Goal: Task Accomplishment & Management: Use online tool/utility

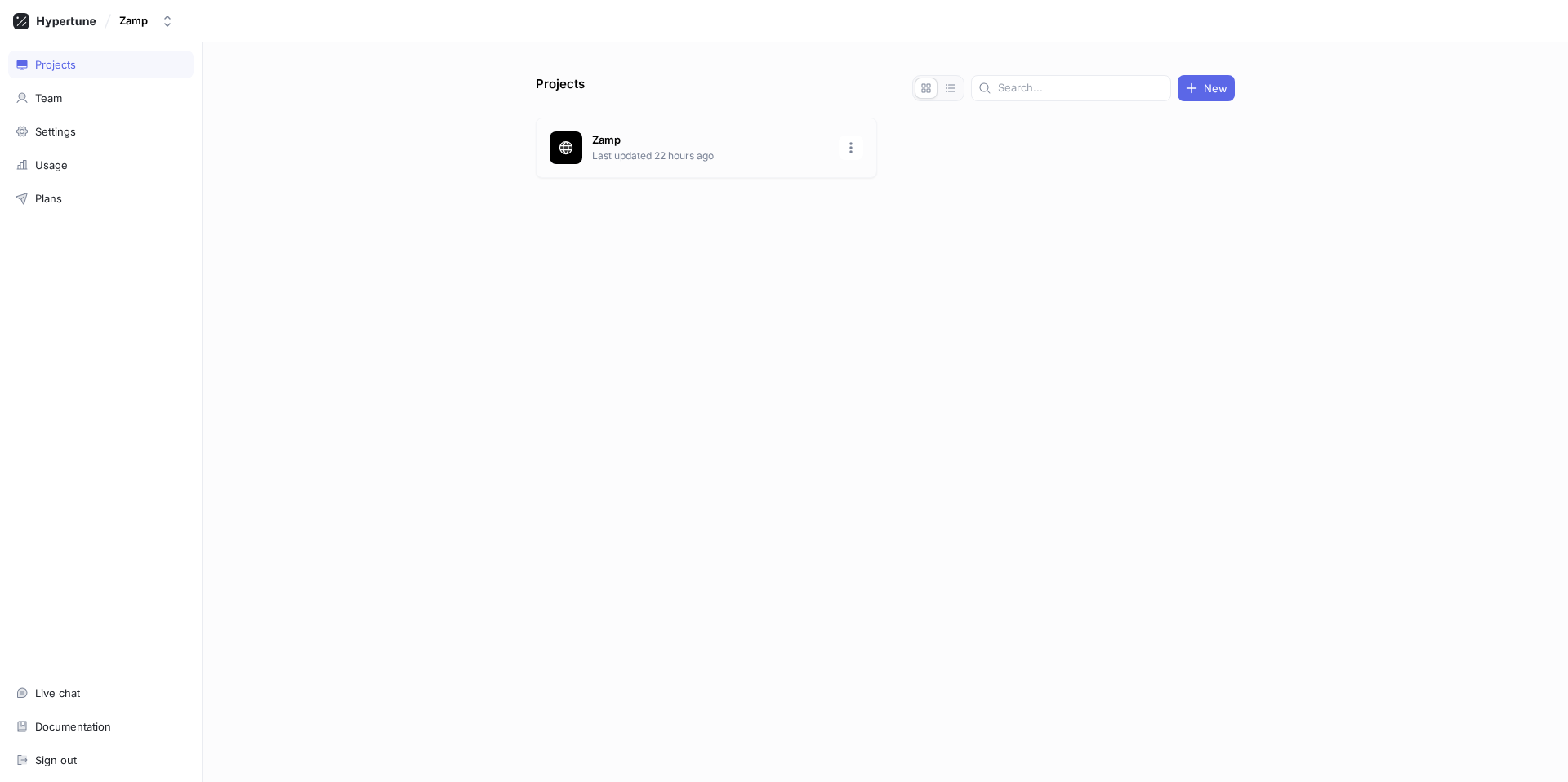
click at [588, 149] on div "Zamp Last updated 22 hours ago" at bounding box center [706, 147] width 341 height 60
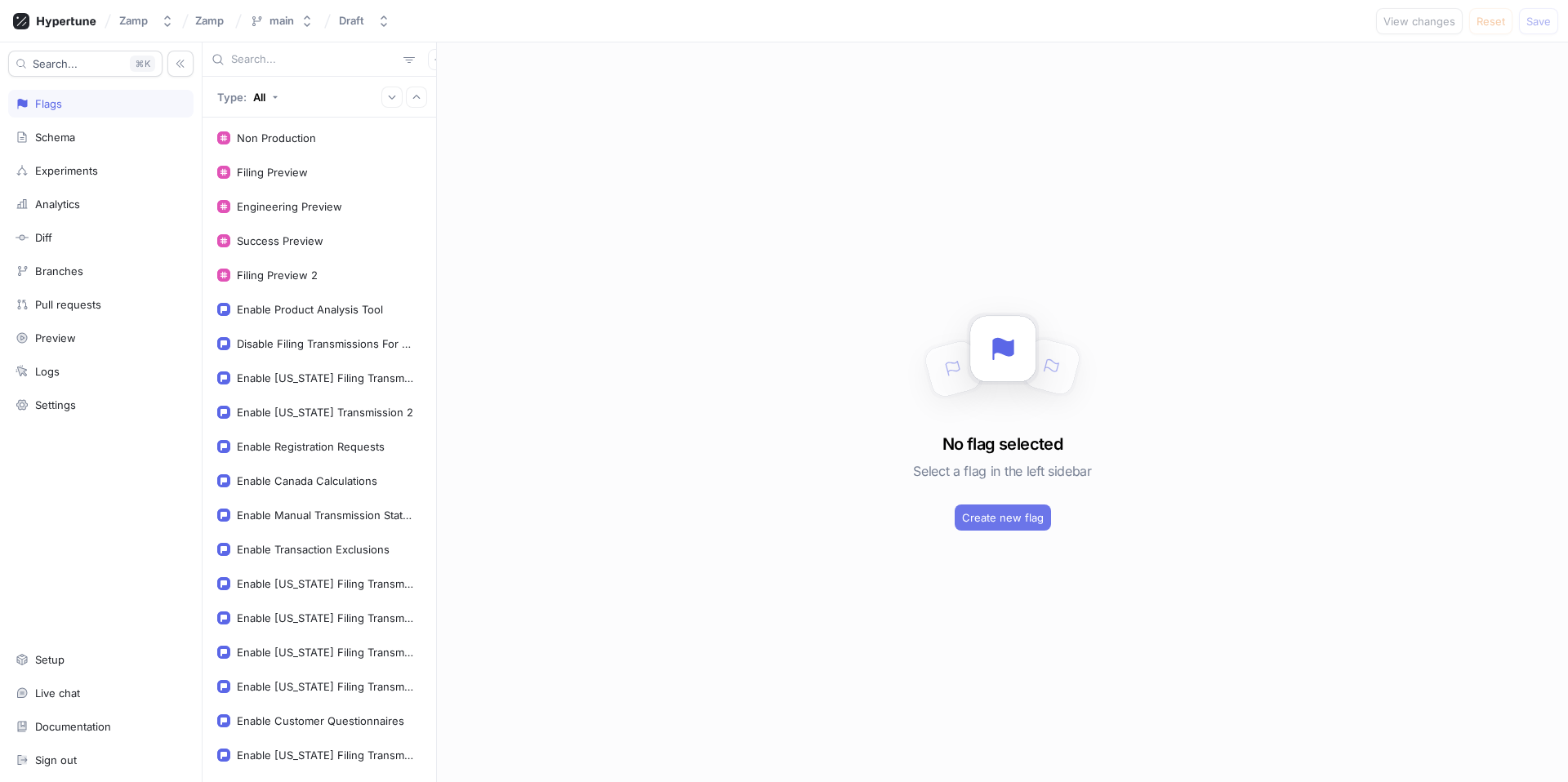
click at [1038, 522] on span "Create new flag" at bounding box center [1003, 517] width 82 height 10
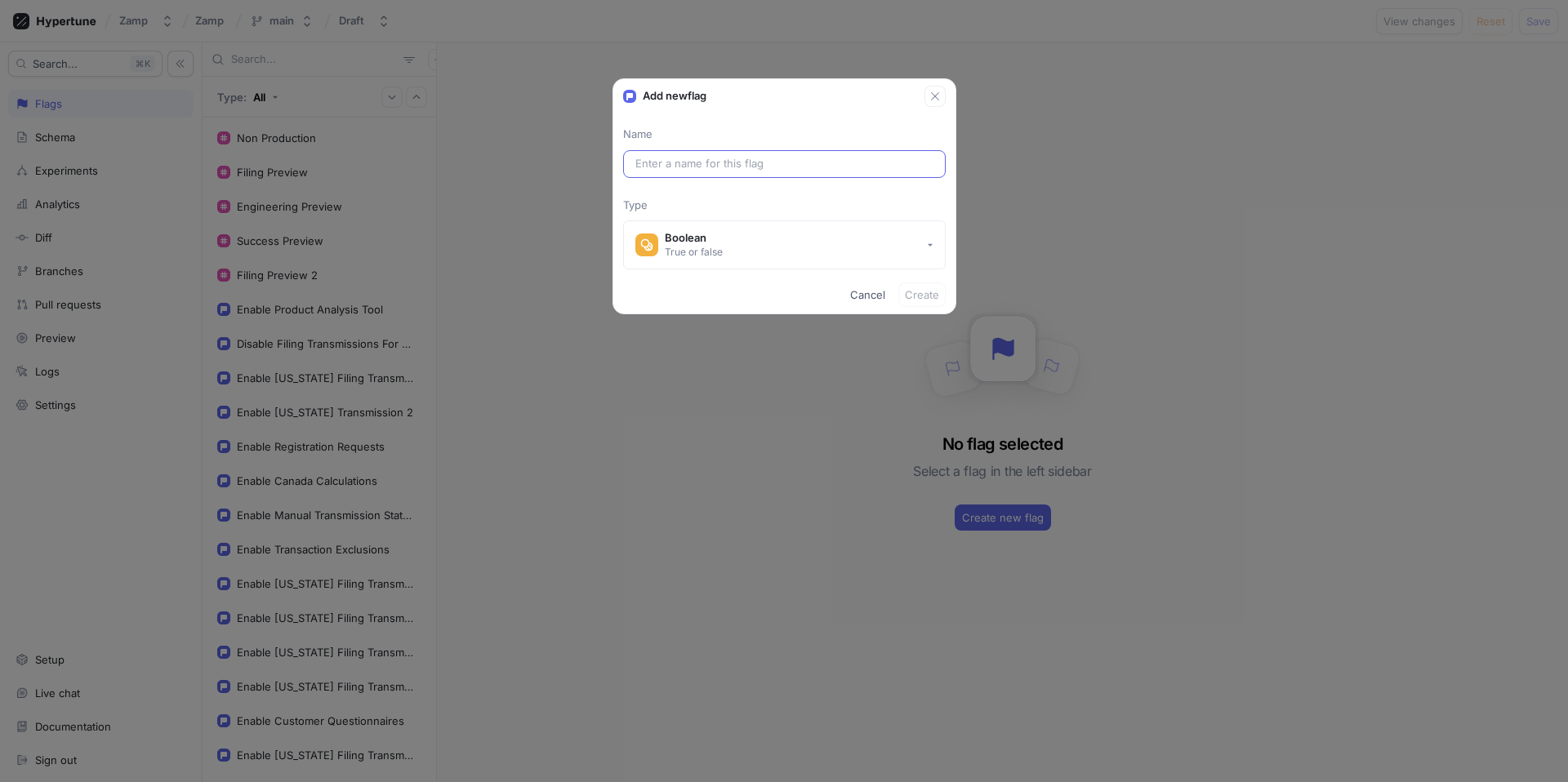
click at [695, 152] on div at bounding box center [784, 164] width 323 height 28
click at [692, 163] on input "text" at bounding box center [784, 164] width 298 height 16
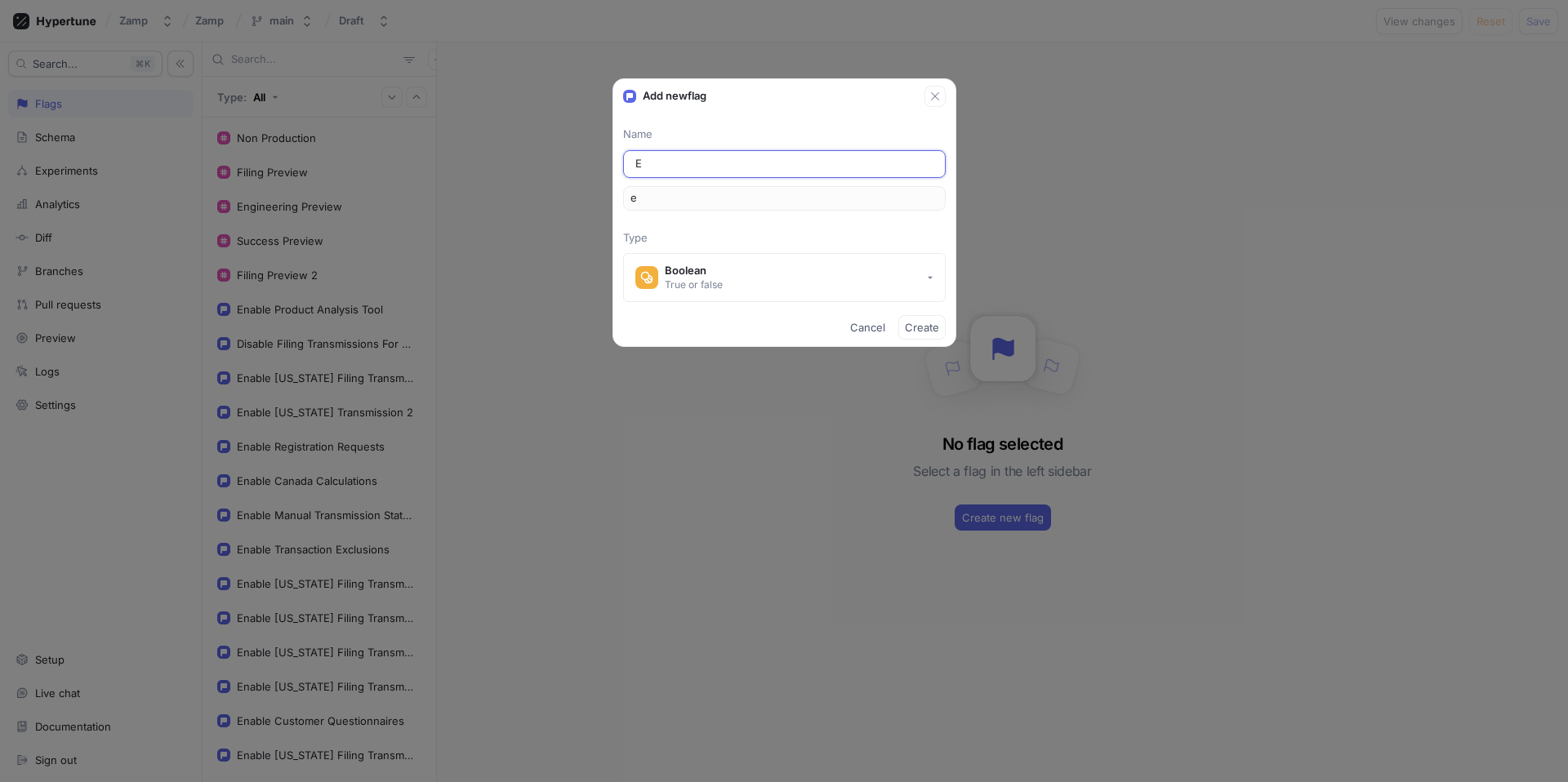
type input "En"
type input "en"
type input "Ena"
type input "ena"
type input "Enab"
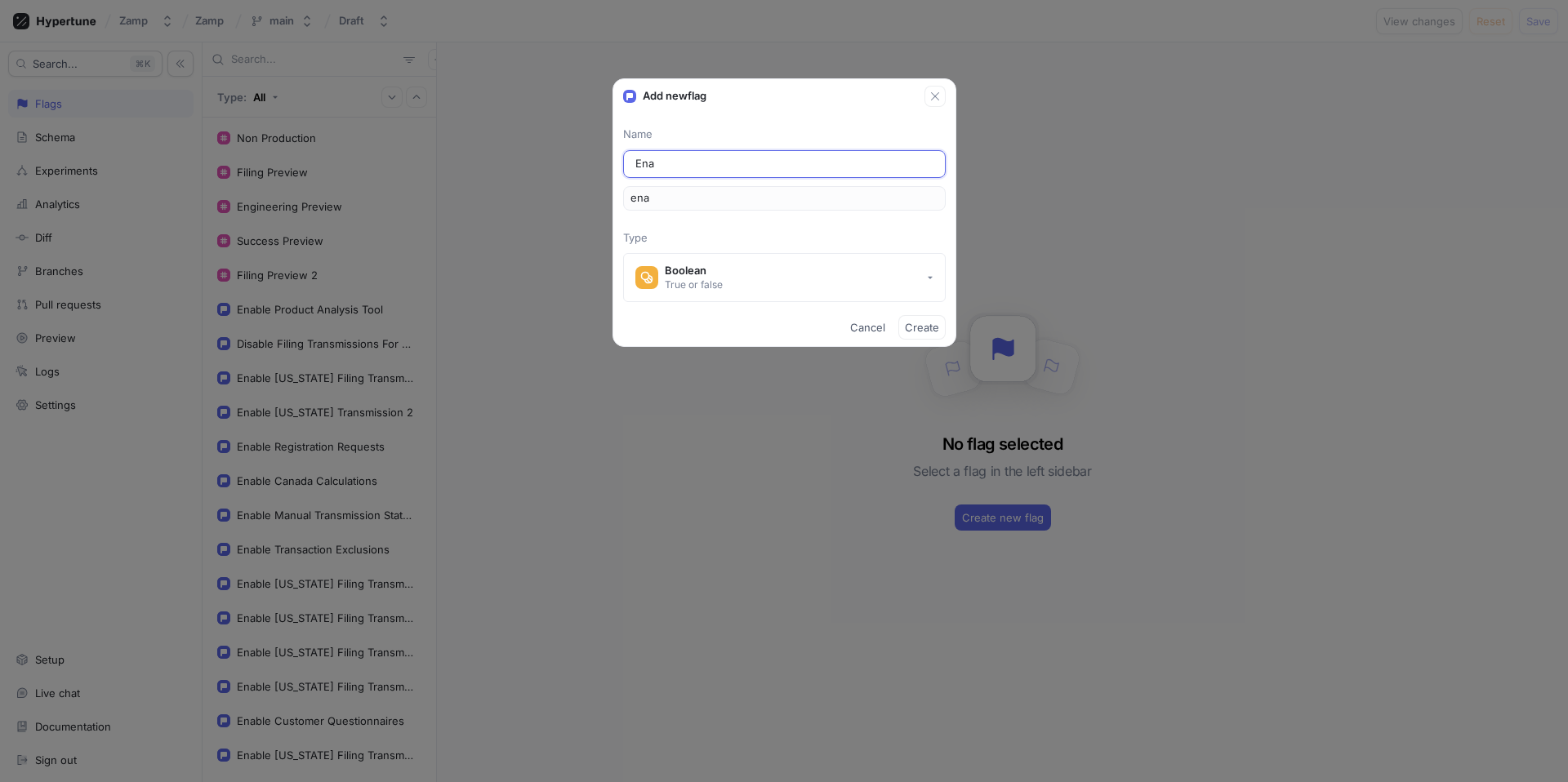
type input "enab"
type input "Enabl"
type input "enabl"
type input "Enable"
type input "enable"
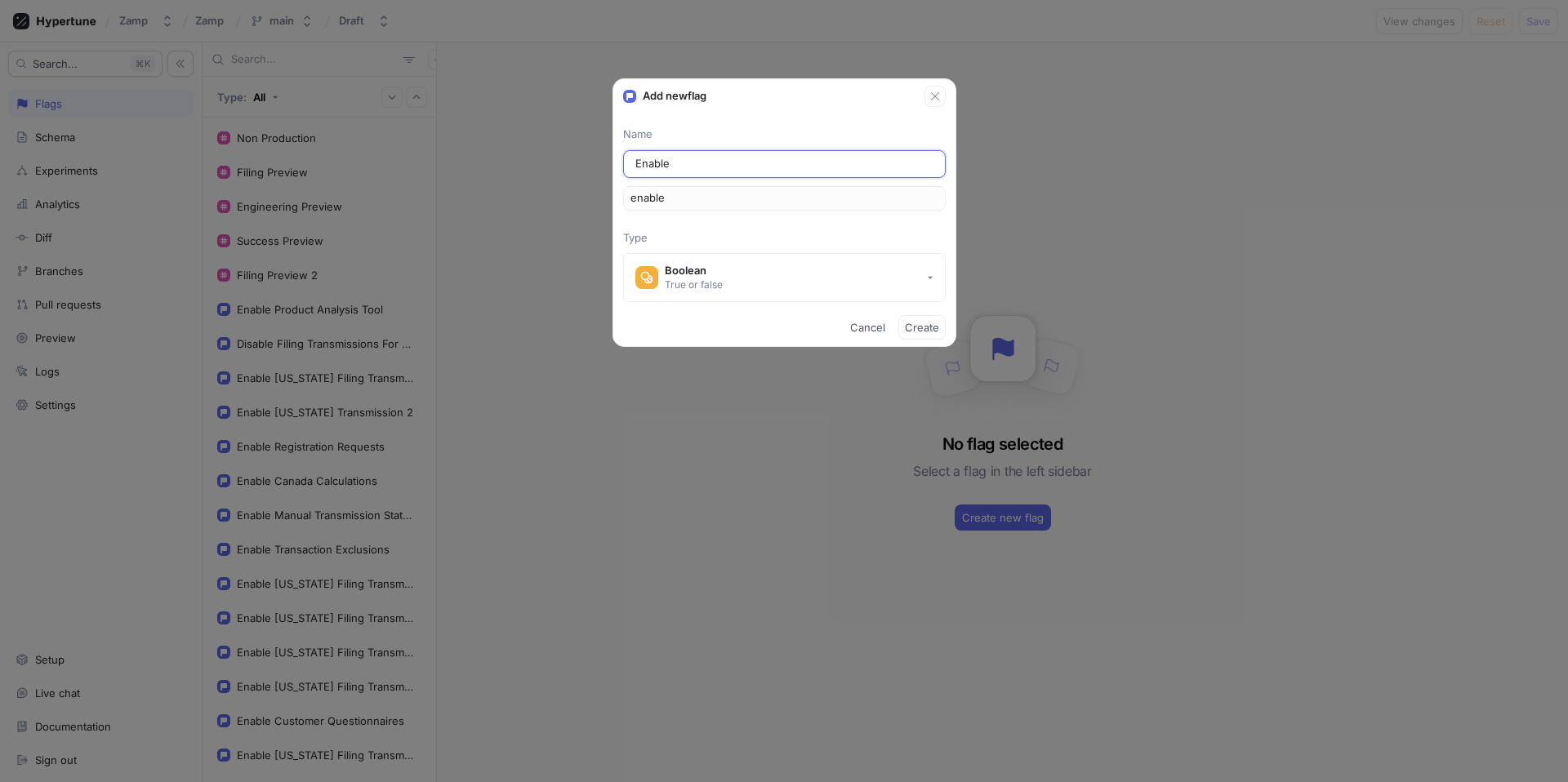
type input "Enable P"
type input "enableP"
type input "Enable Pe"
type input "enablePe"
type input "Enable Pen"
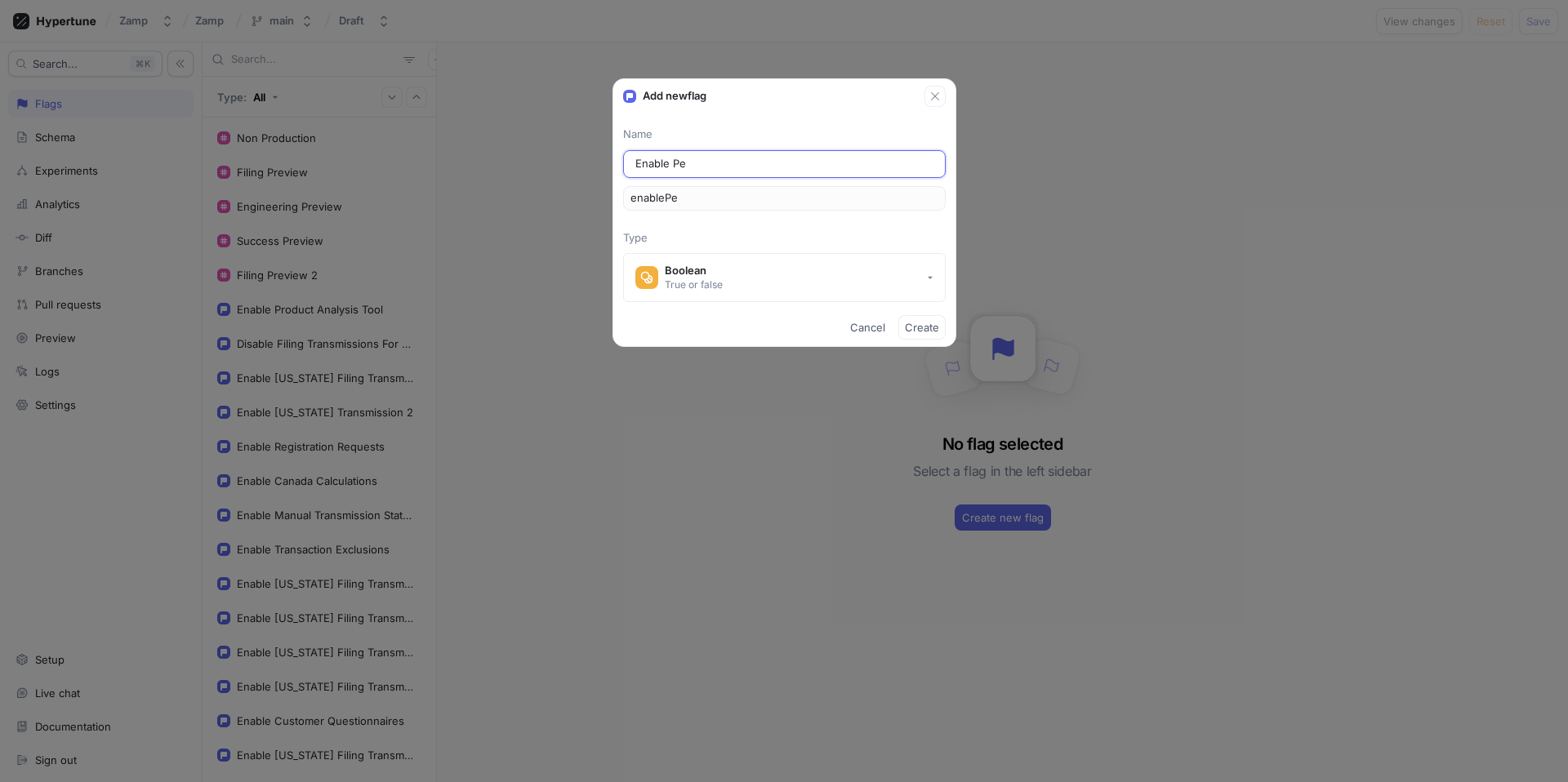
type input "enablePen"
type input "Enable Penn"
type input "enablePenn"
click at [731, 168] on input "Enable Penn" at bounding box center [784, 164] width 298 height 16
type input "Enable Penns"
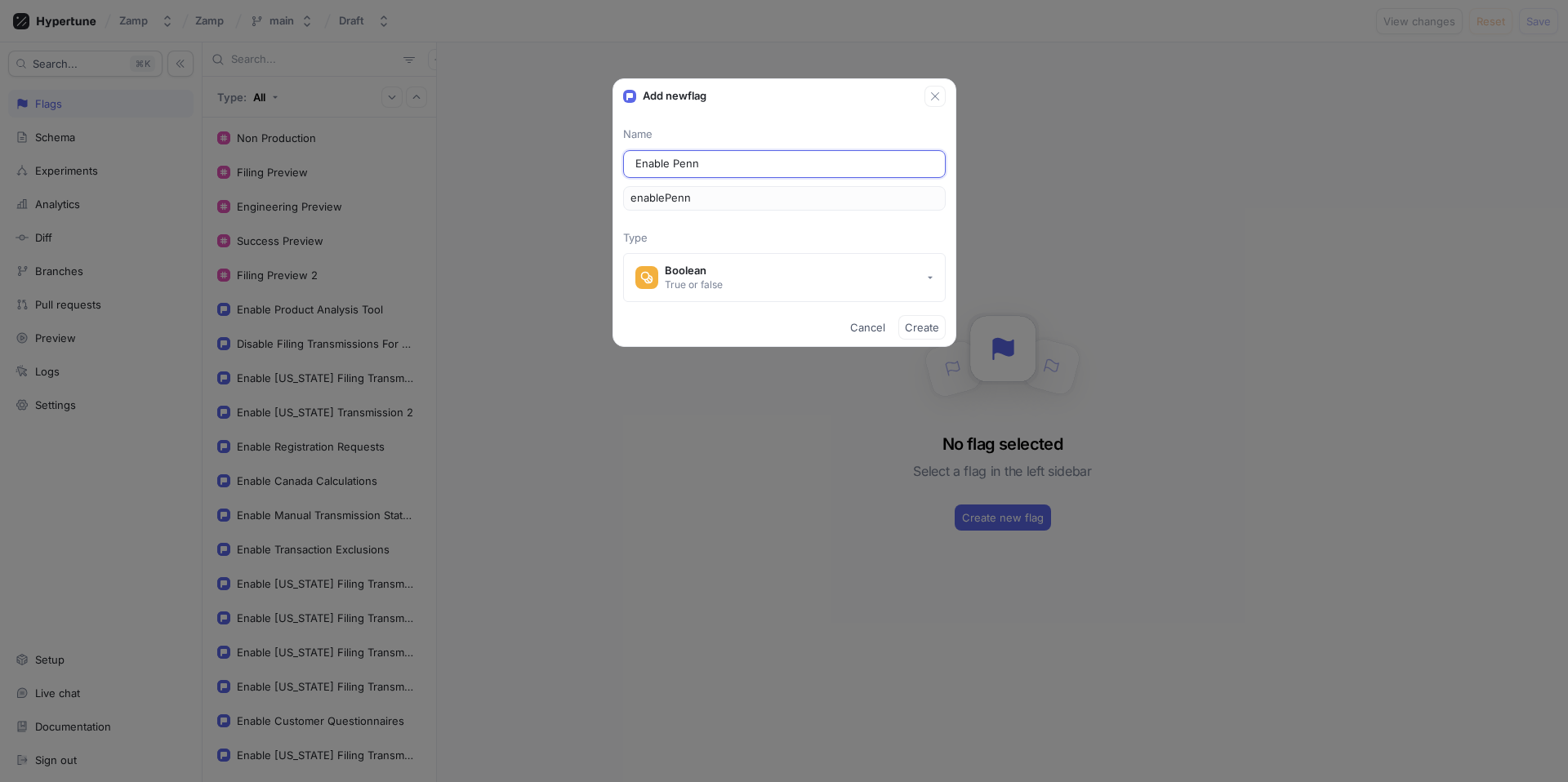
type input "enablePenns"
type input "Enable Pennsy"
type input "enablePennsy"
type input "Enable Pennsyl"
type input "enablePennsyl"
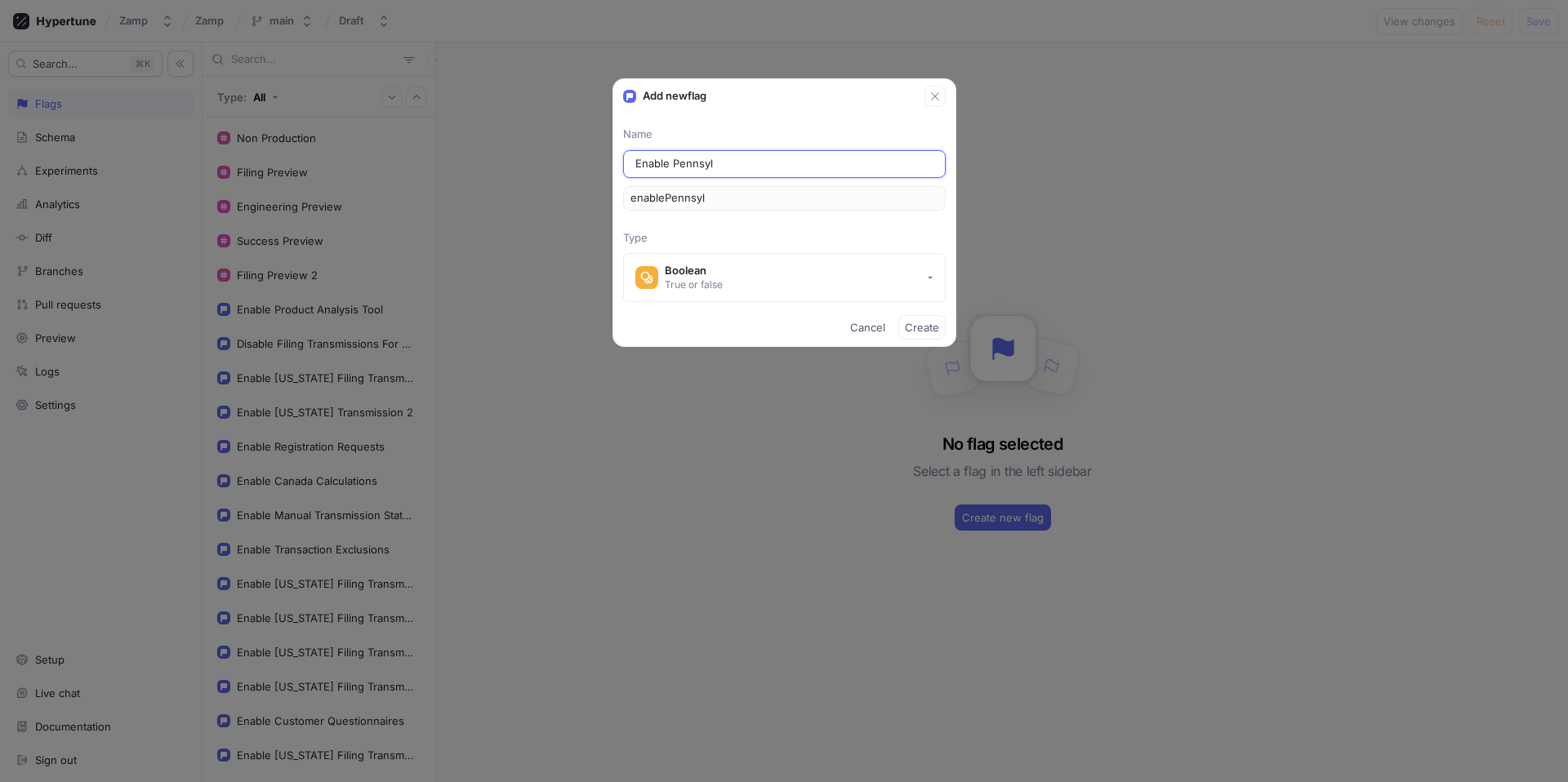
type input "Enable Pennsylv"
type input "enablePennsylv"
type input "Enable Pennsylva"
type input "enablePennsylva"
type input "Enable Pennsylvan"
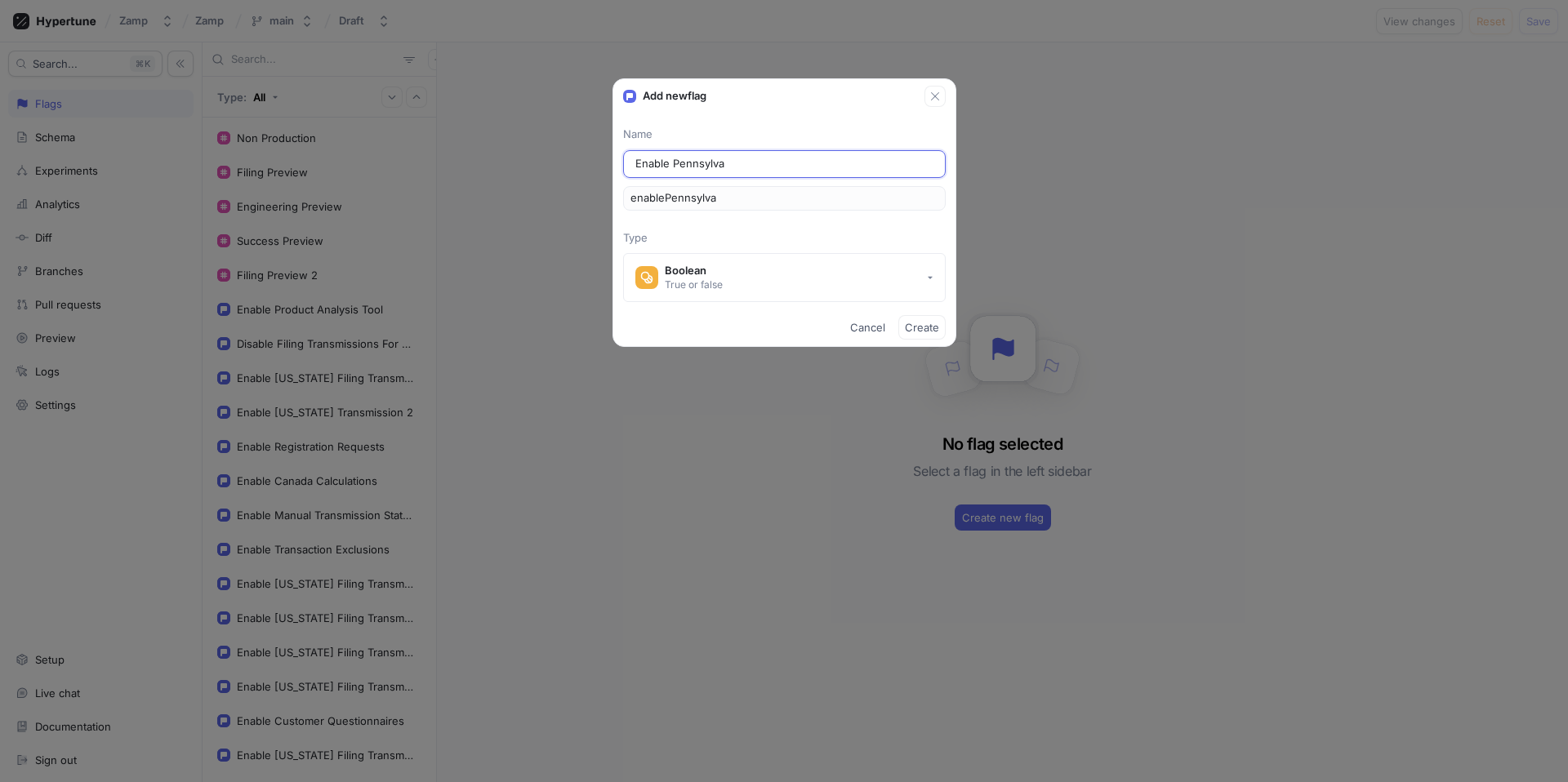
type input "enablePennsylvan"
type input "Enable Pennsylvani"
type input "enablePennsylvani"
type input "Enable [US_STATE]"
type input "enablePennsylvania"
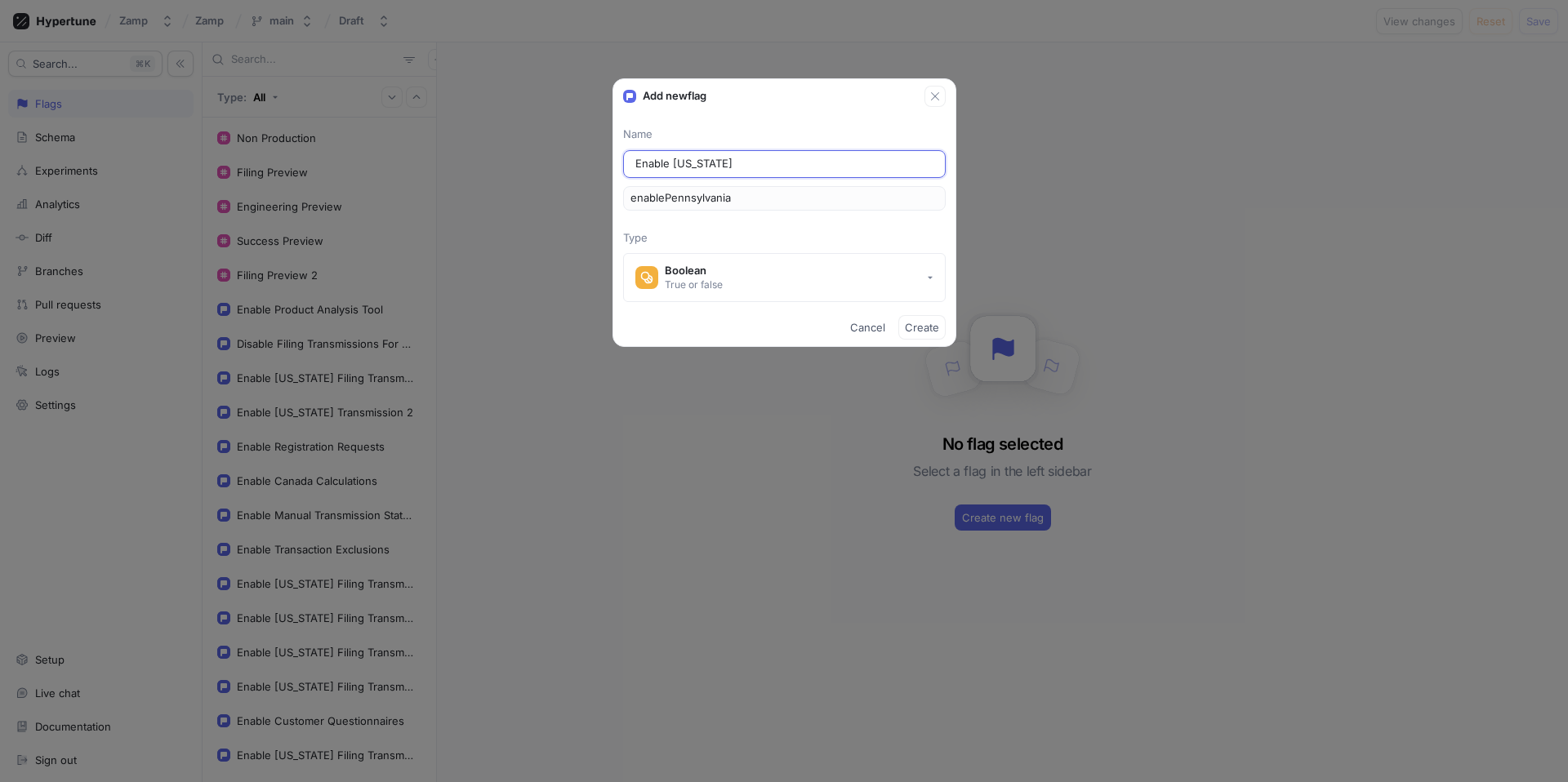
type input "Enable [US_STATE] T"
type input "enablePennsylvaniaT"
type input "Enable [US_STATE] Tr"
type input "enablePennsylvaniaTr"
type input "Enable [US_STATE] Tra"
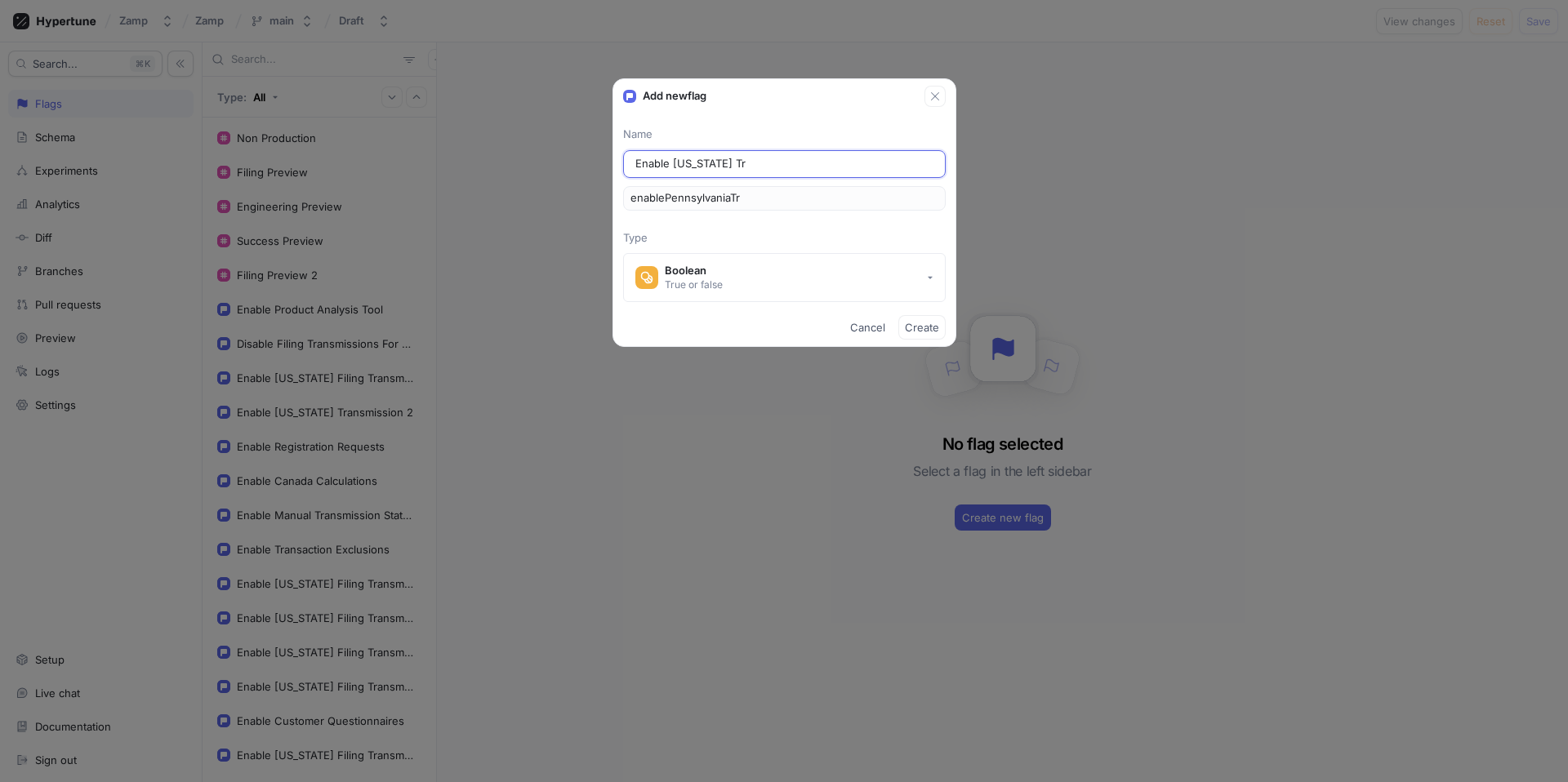
type input "enablePennsylvaniaTra"
type input "Enable [US_STATE] [PERSON_NAME]"
type input "enablePennsylvaniaTran"
type input "Enable [US_STATE] Trans"
type input "enablePennsylvaniaTrans"
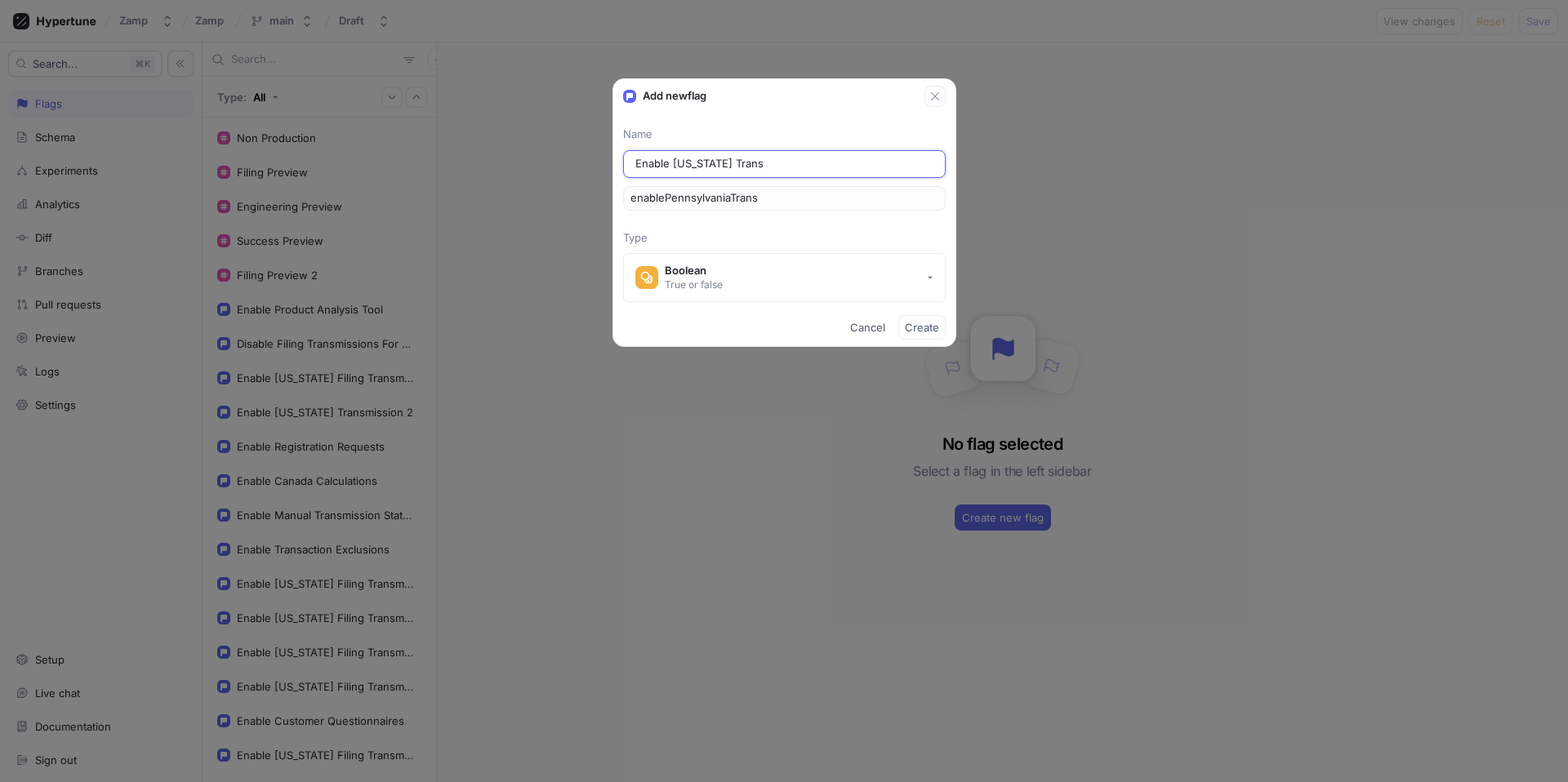
type input "Enable [US_STATE] Transm"
type input "enablePennsylvaniaTransm"
type input "Enable [US_STATE] Transmi"
type input "enablePennsylvaniaTransmi"
type input "Enable [US_STATE] Transmis"
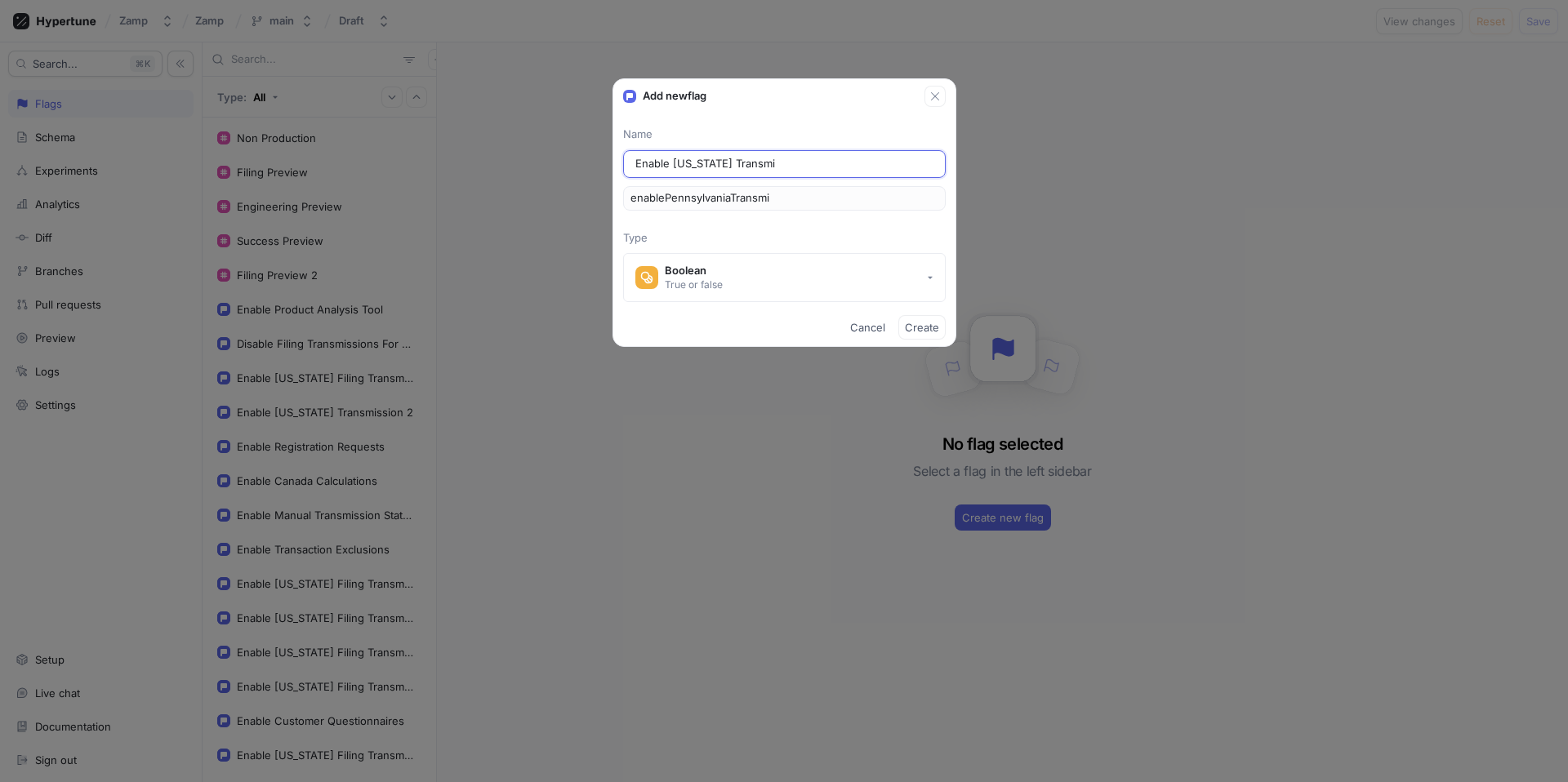
type input "enablePennsylvaniaTransmis"
type input "Enable [US_STATE] Transmiss"
type input "enablePennsylvaniaTransmiss"
type input "Enable [US_STATE] Transmissi"
type input "enablePennsylvaniaTransmissi"
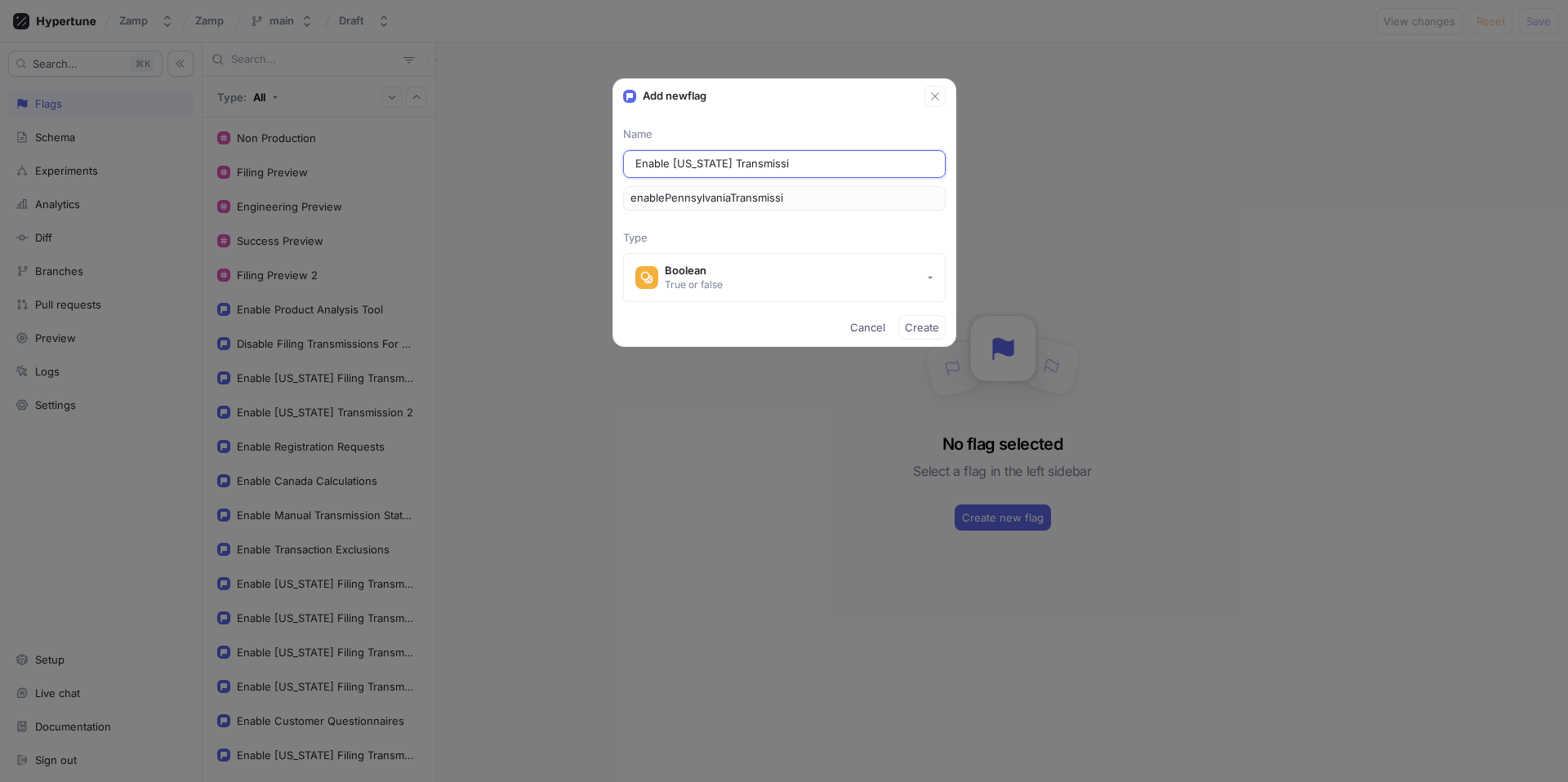
type input "Enable [US_STATE] Transmissio"
type input "enablePennsylvaniaTransmissio"
type input "Enable [US_STATE] Transmission"
type input "enablePennsylvaniaTransmission"
type input "Enable [US_STATE] Transmission"
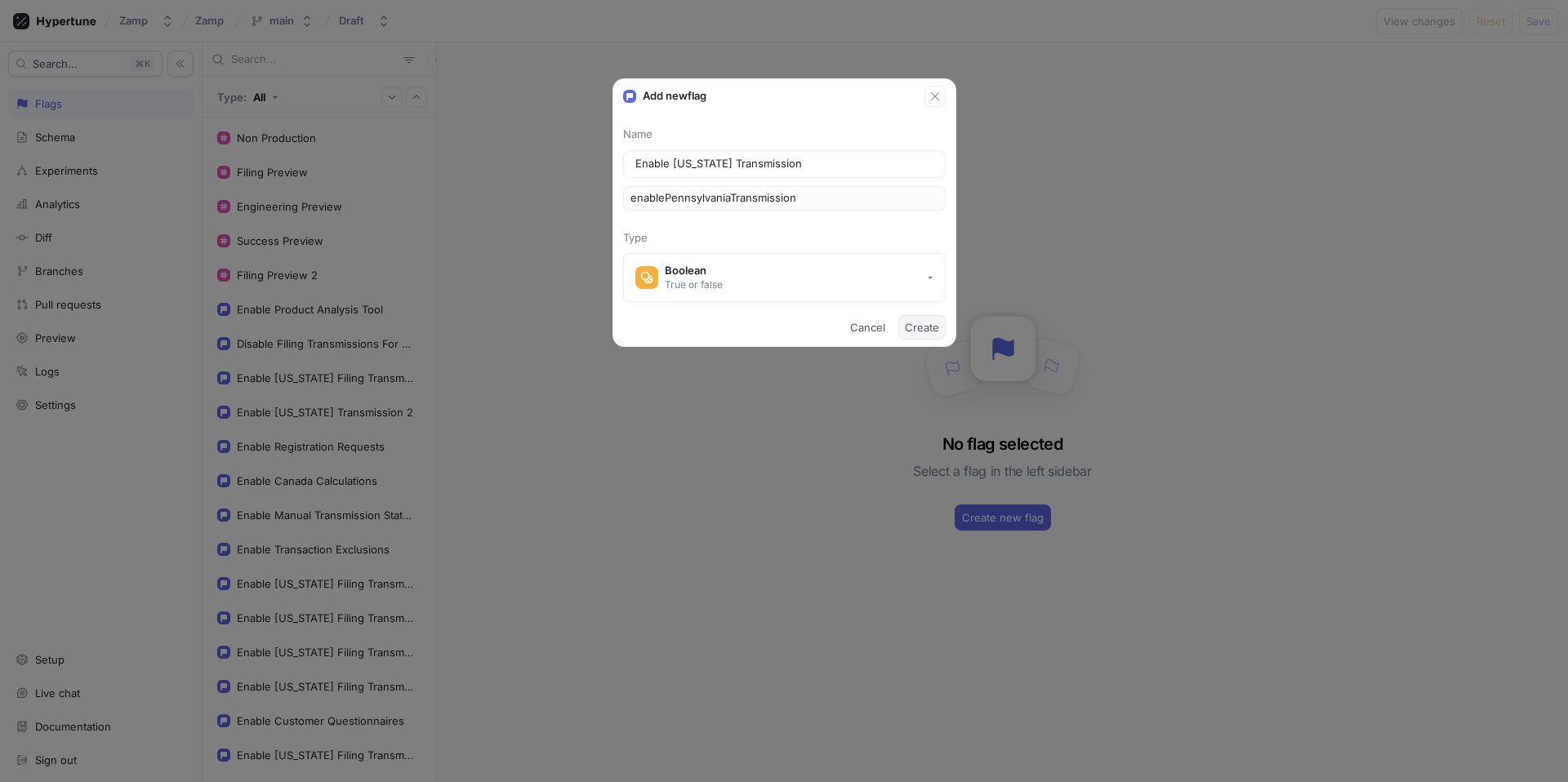
click at [914, 318] on button "Create" at bounding box center [922, 328] width 48 height 25
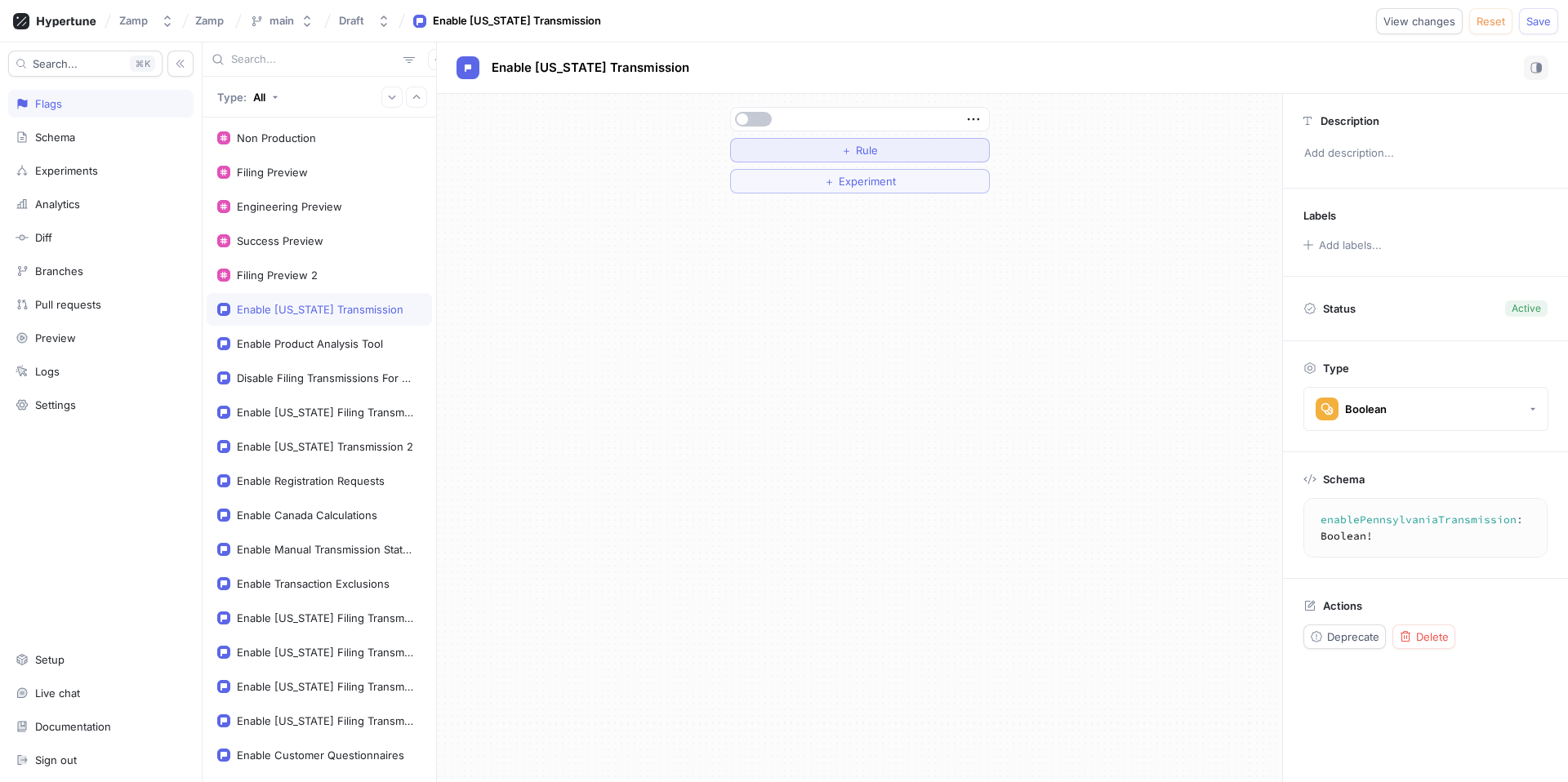
click at [893, 145] on button "＋ Rule" at bounding box center [859, 150] width 260 height 25
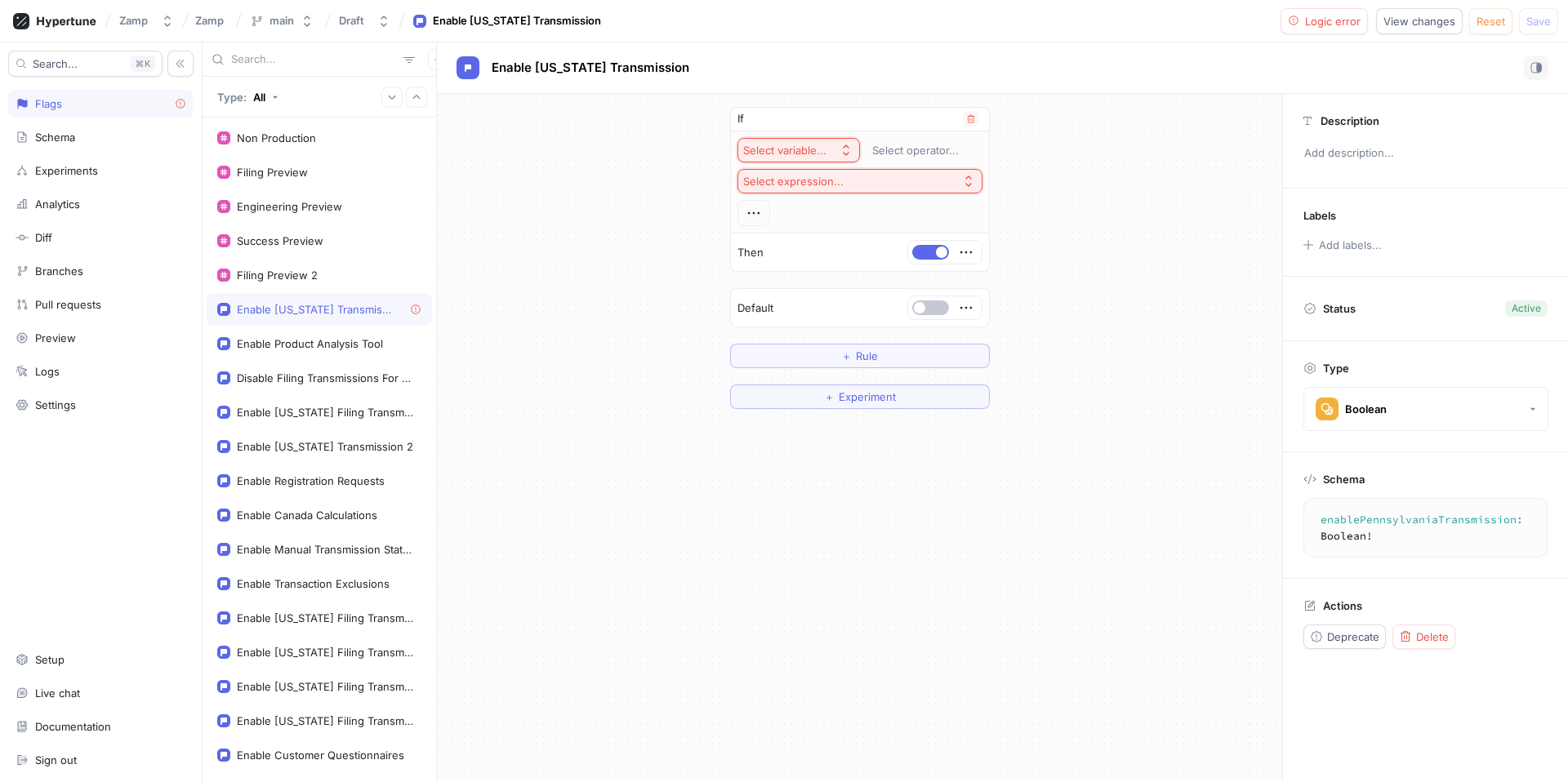
click at [805, 154] on div "Select variable..." at bounding box center [784, 150] width 83 height 14
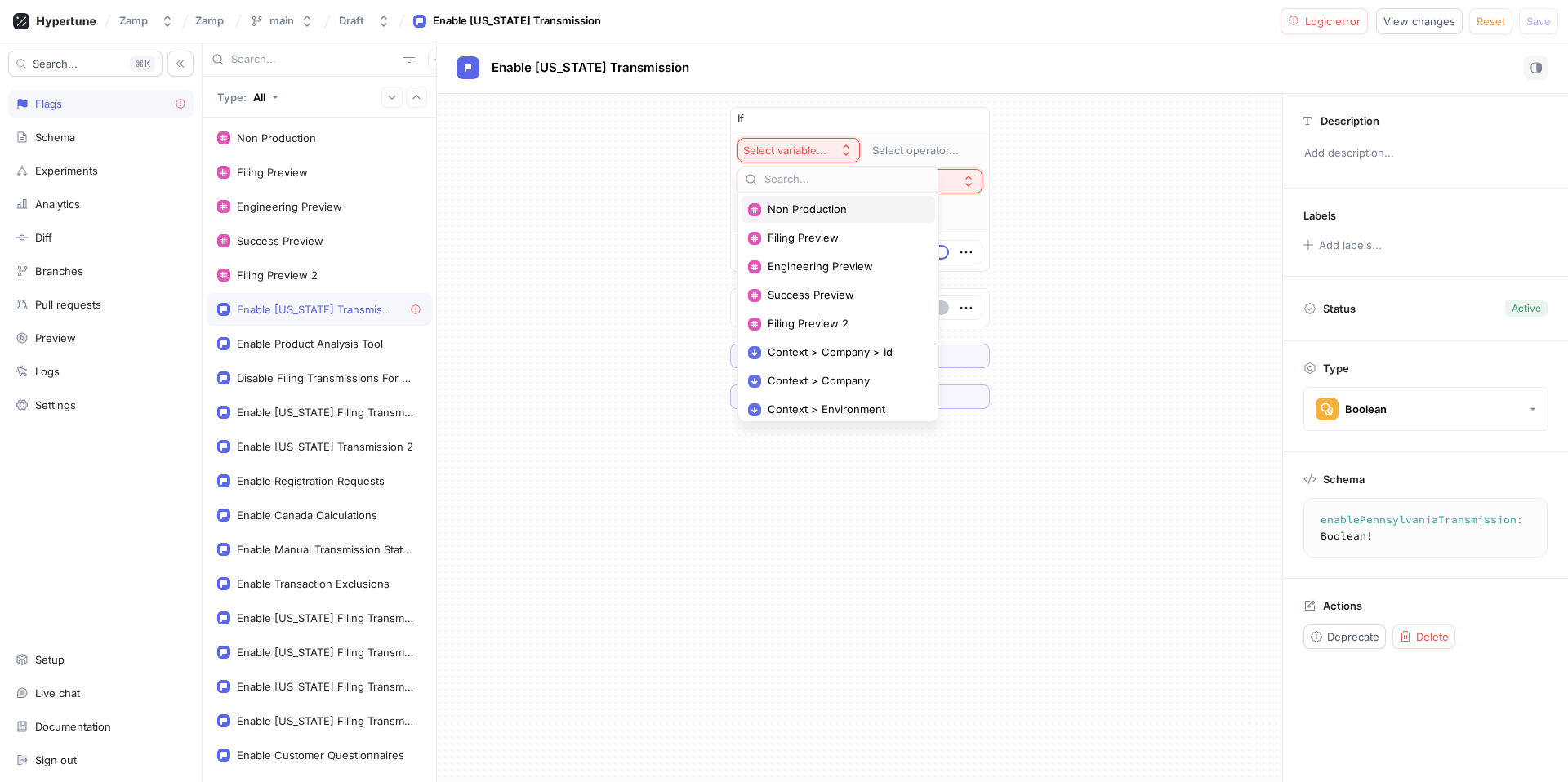
click at [811, 205] on span "Non Production" at bounding box center [844, 210] width 152 height 14
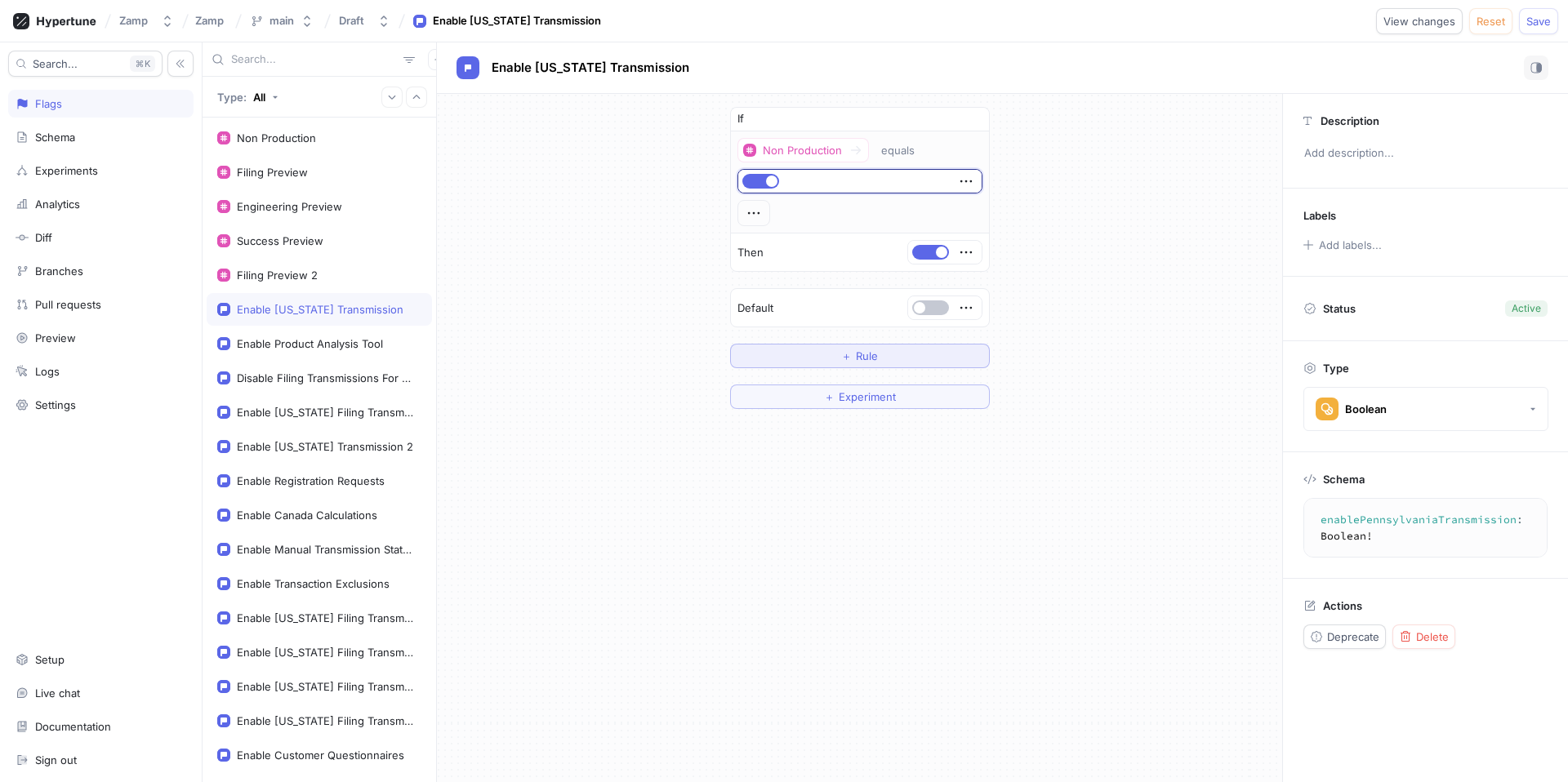
click at [886, 358] on button "＋ Rule" at bounding box center [859, 356] width 260 height 25
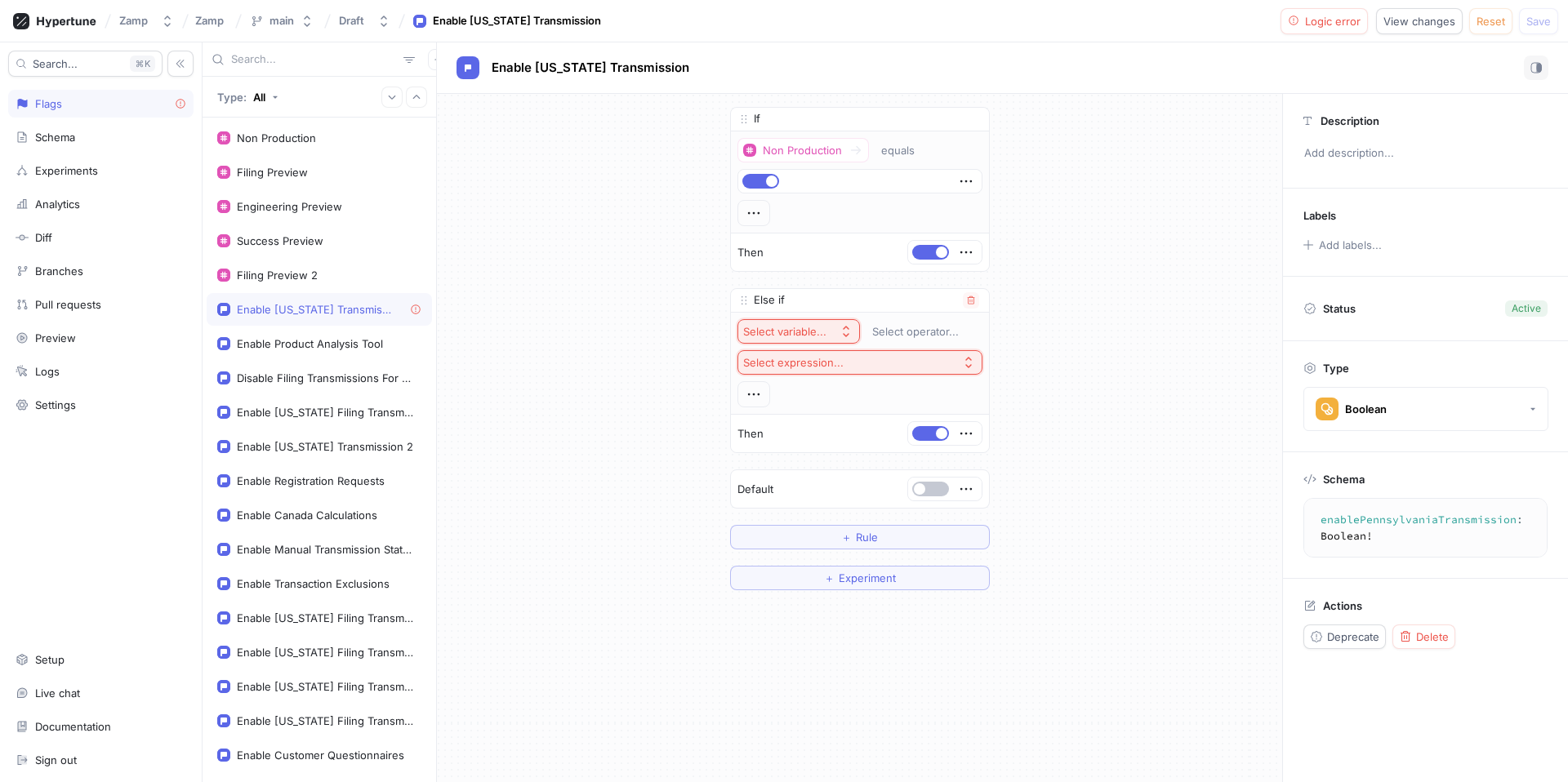
click at [876, 365] on button "Select expression..." at bounding box center [859, 363] width 245 height 25
click at [825, 334] on div "Select variable..." at bounding box center [788, 331] width 90 height 14
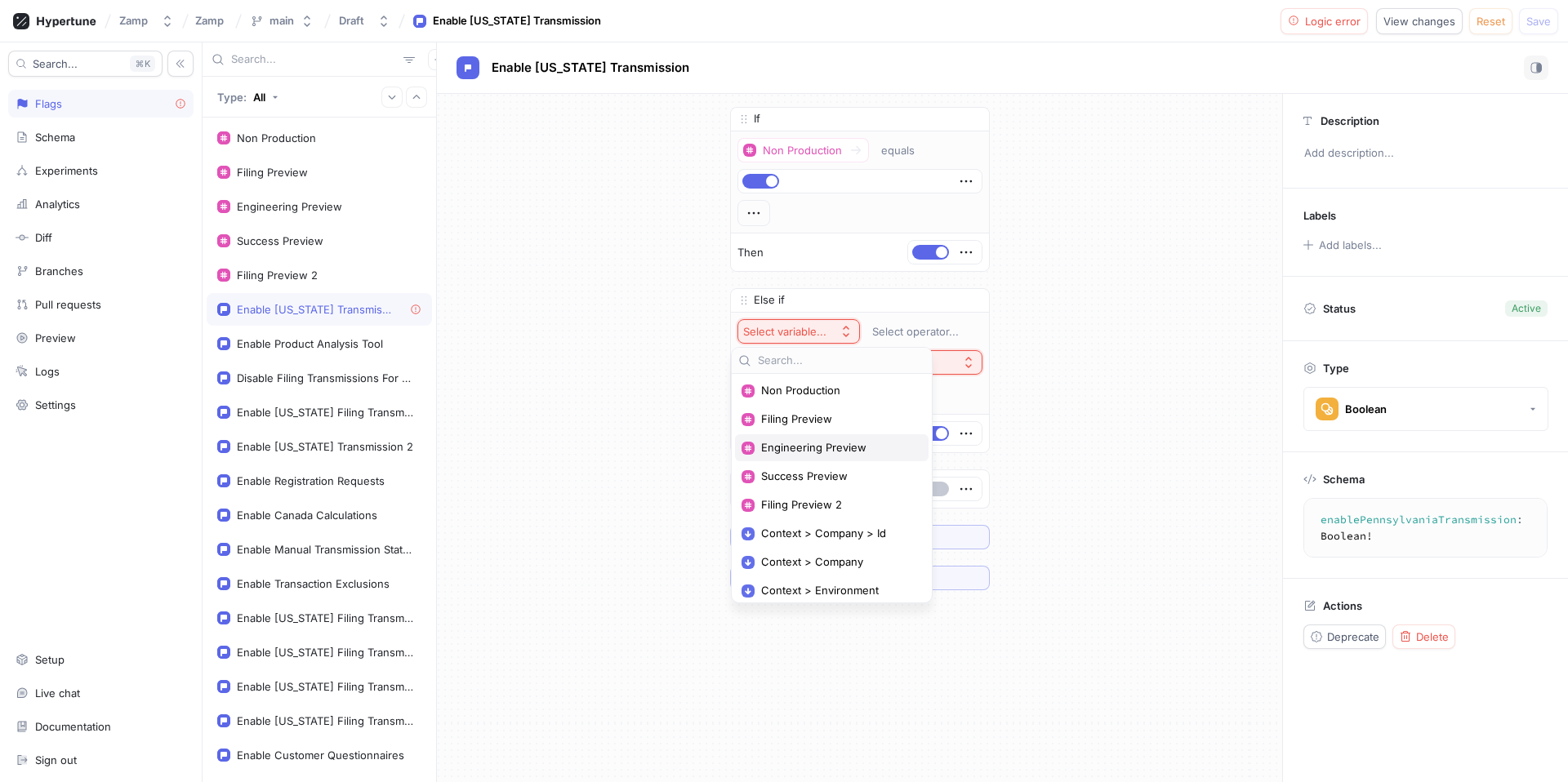
click at [845, 439] on div "Engineering Preview" at bounding box center [832, 448] width 193 height 27
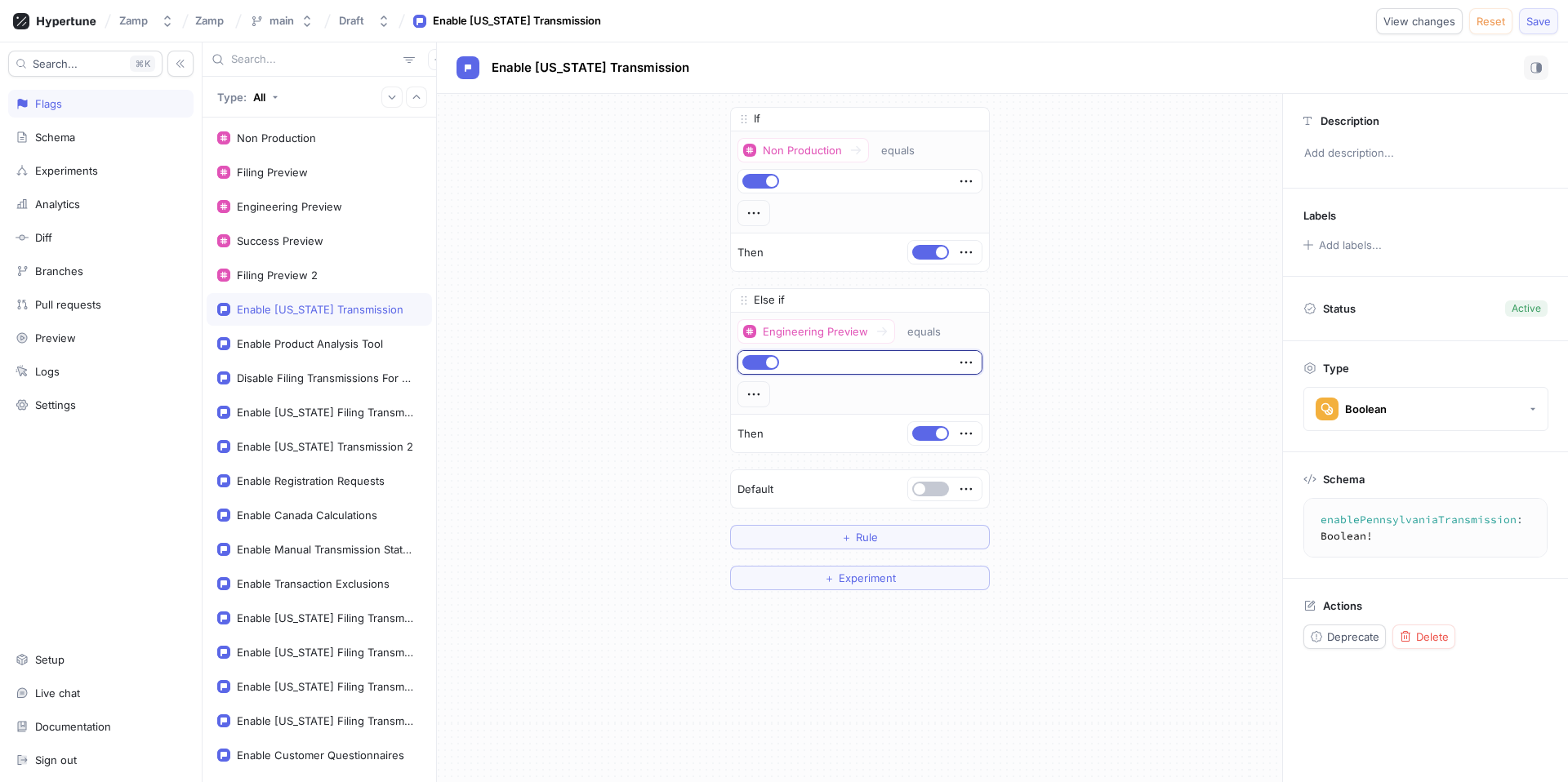
click at [1542, 30] on button "Save" at bounding box center [1538, 21] width 39 height 26
click at [1371, 511] on textarea "enablePennsylvaniaTransmission: Boolean!" at bounding box center [1450, 528] width 278 height 45
click at [1372, 513] on textarea "enablePennsylvaniaTransmission: Boolean!" at bounding box center [1450, 528] width 278 height 45
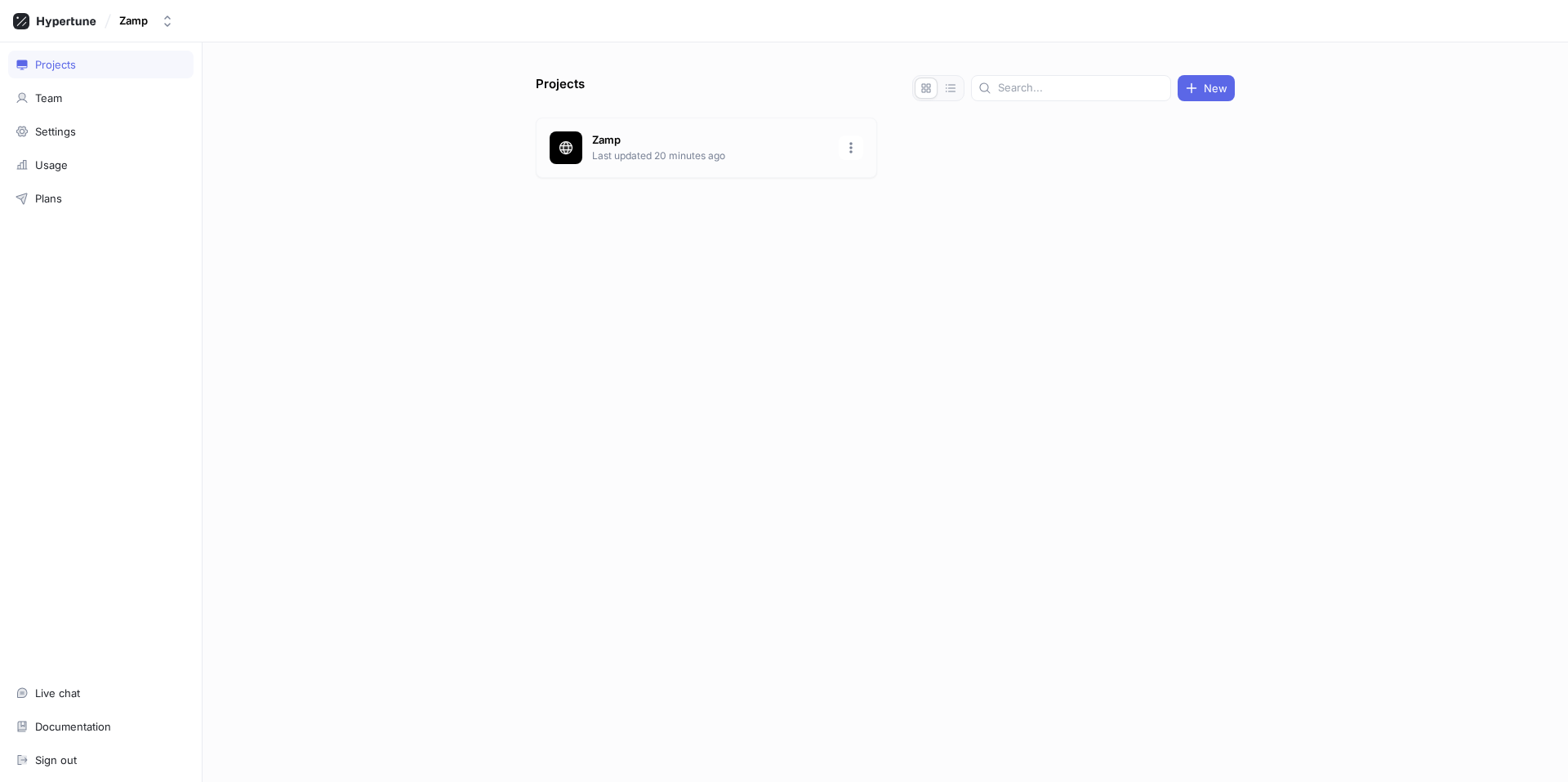
click at [655, 140] on p "Zamp" at bounding box center [711, 140] width 237 height 16
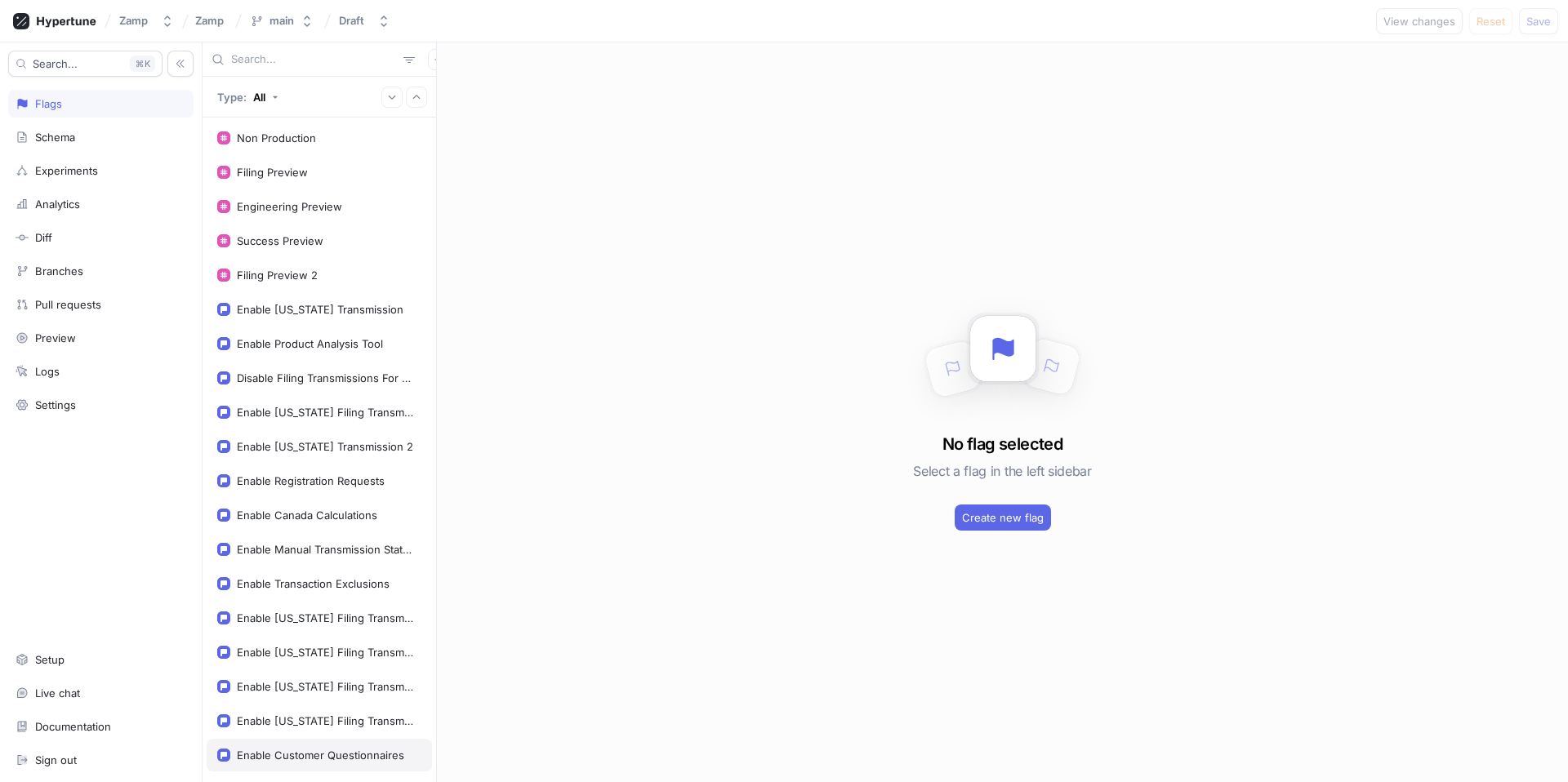
click at [294, 752] on div "Enable Customer Questionnaires" at bounding box center [321, 755] width 168 height 13
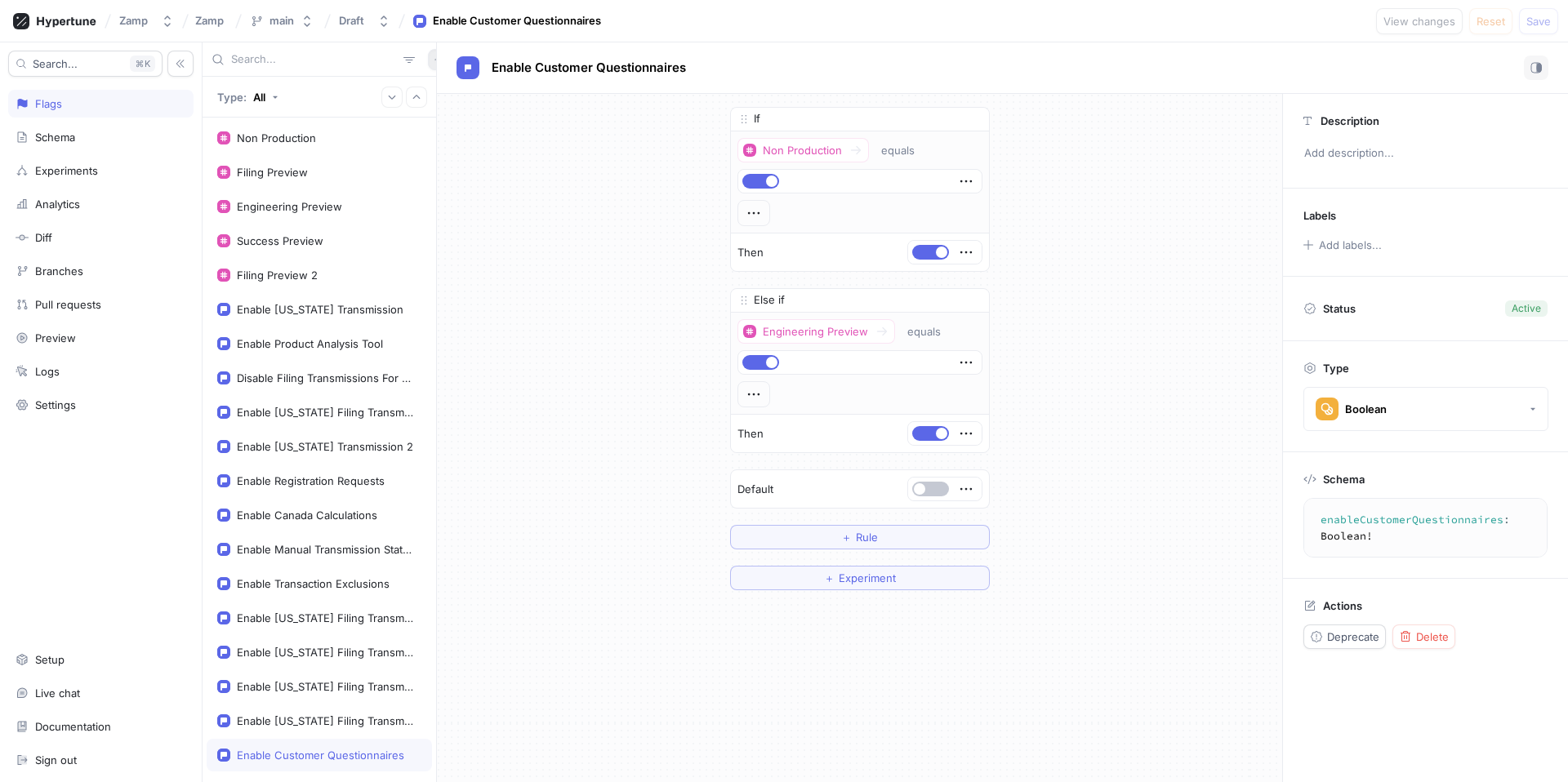
click at [433, 62] on icon "button" at bounding box center [438, 59] width 10 height 10
click at [463, 90] on div "Flag" at bounding box center [457, 90] width 96 height 28
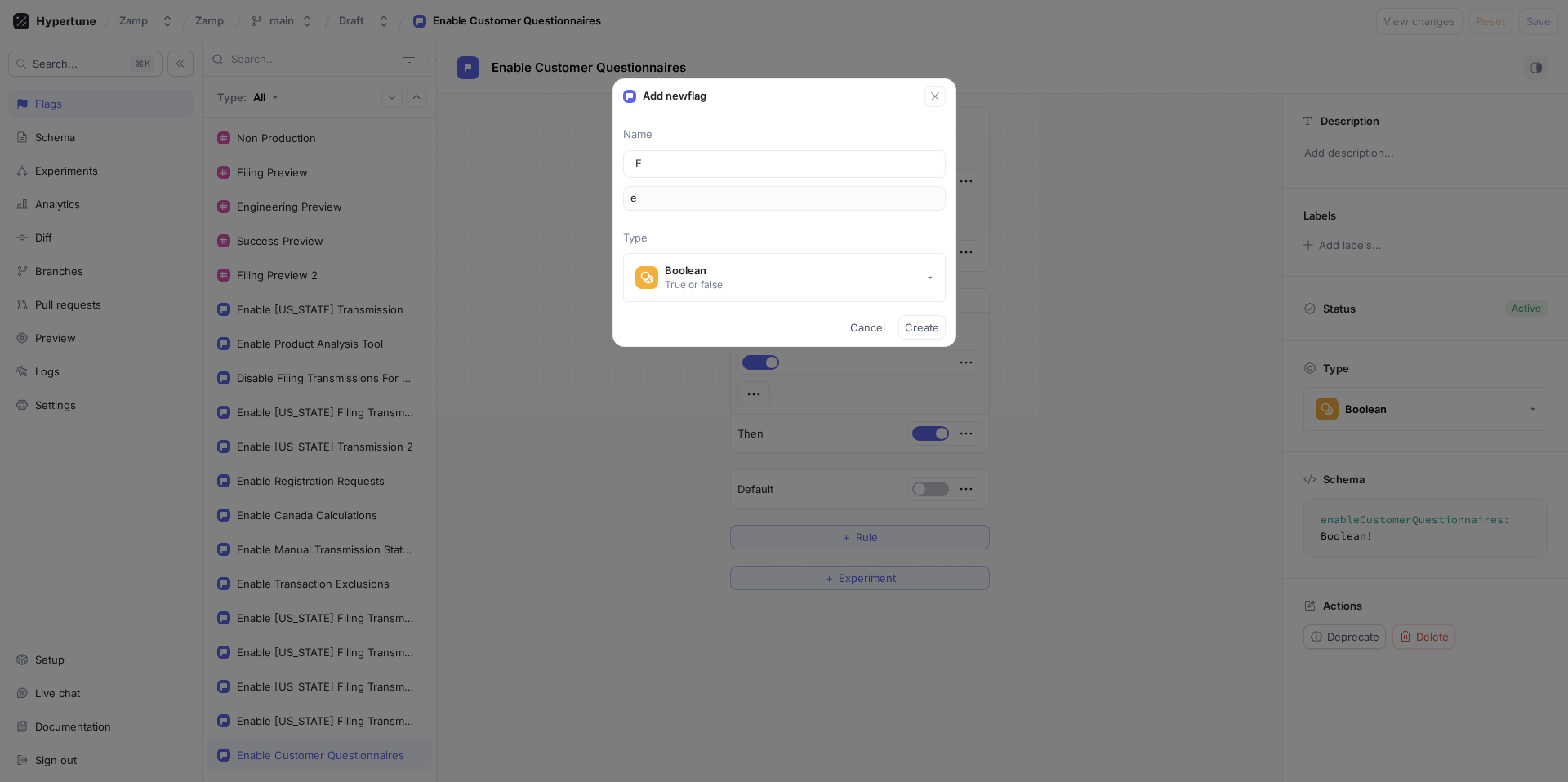
type input "En"
type input "en"
type input "Ena"
type input "ena"
type input "Enab"
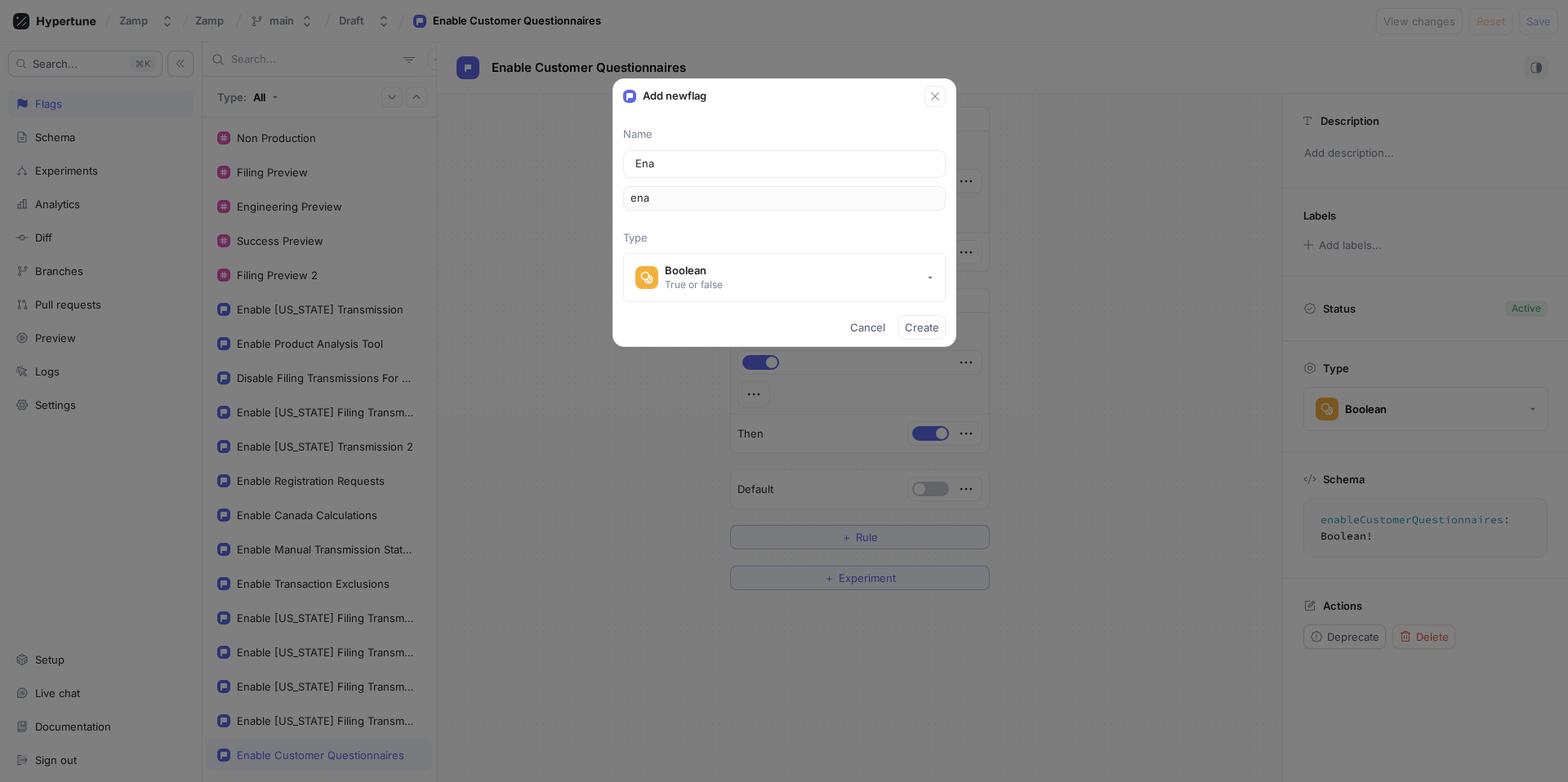
type input "enab"
type input "Enabl"
type input "enabl"
type input "Enable"
type input "enable"
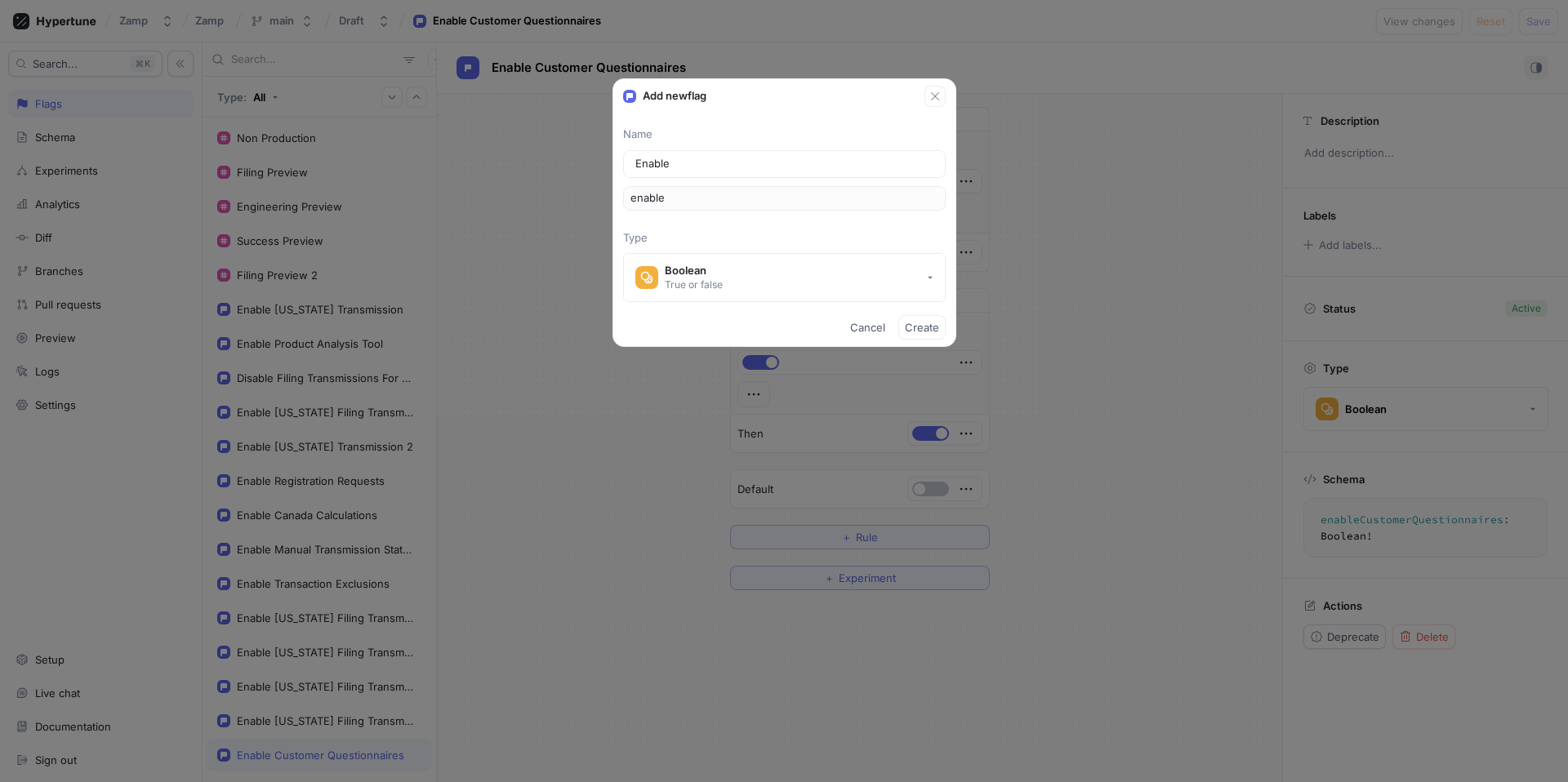
type input "Enable O"
type input "enableO"
type input "Enable On"
type input "enableOn"
type input "Enable Onb"
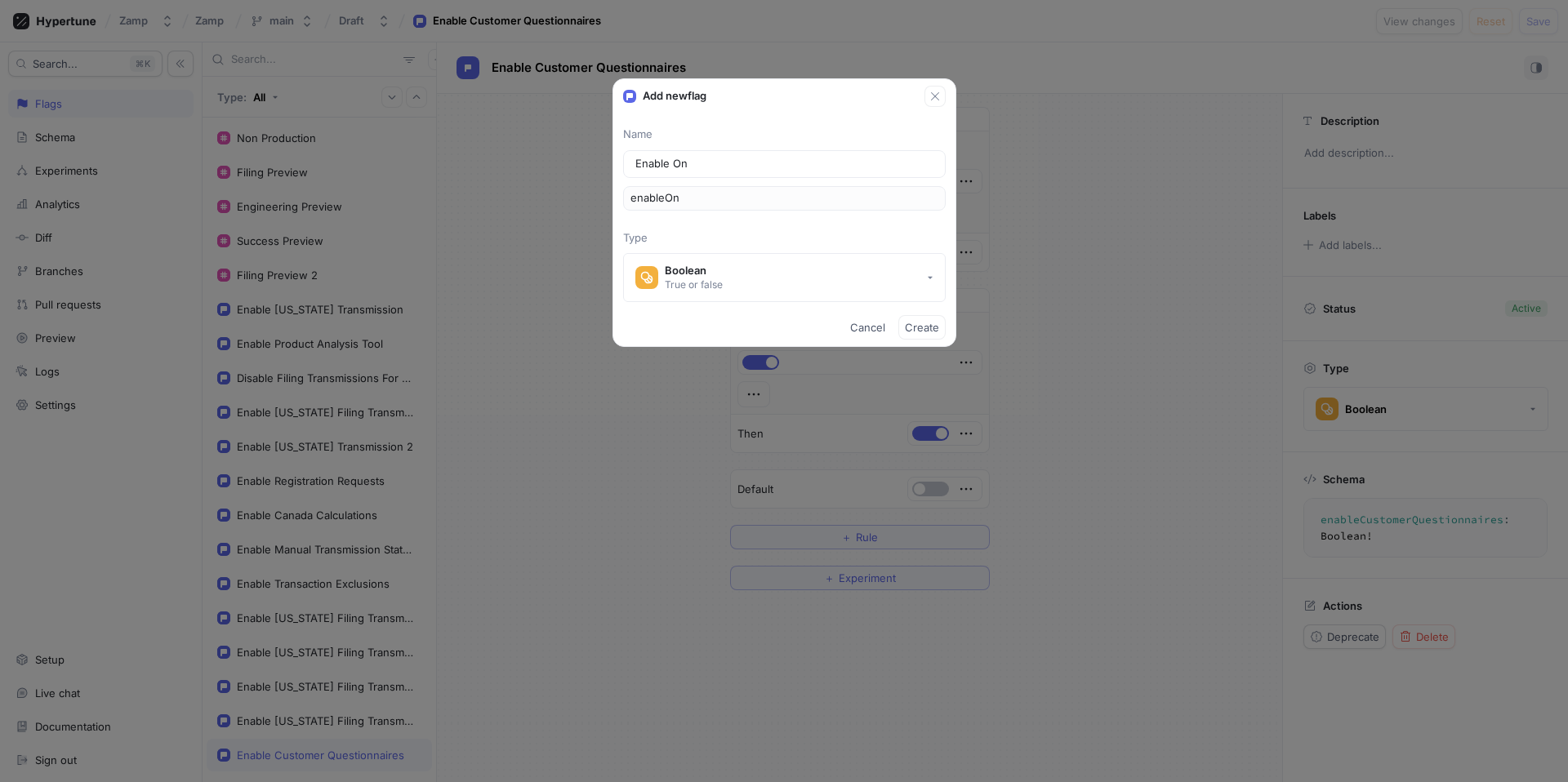
type input "enableOnb"
type input "Enable Onbo"
type input "enableOnbo"
type input "Enable Onboa"
type input "enableOnboa"
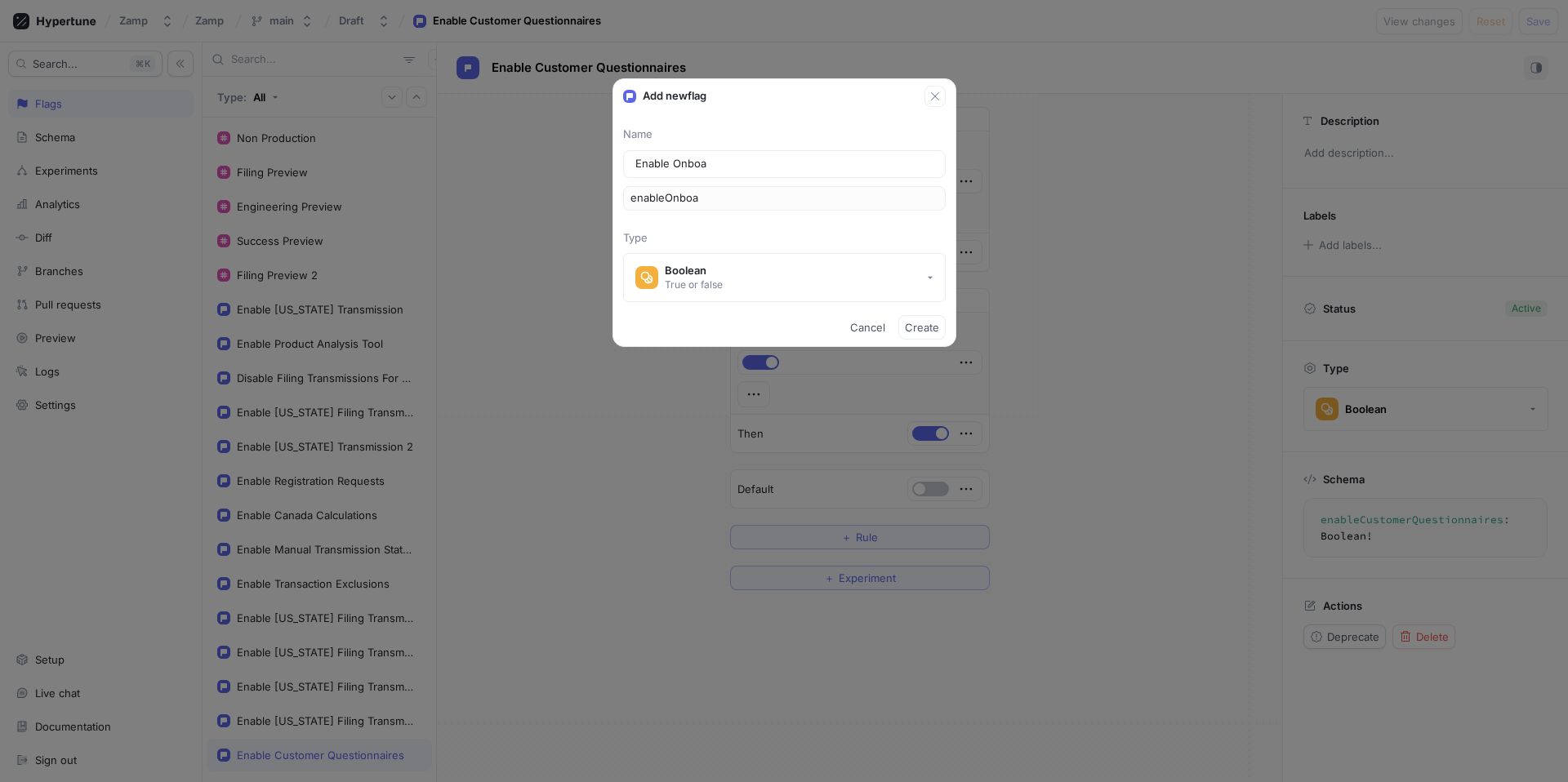
type input "Enable Onboar"
type input "enableOnboar"
type input "Enable Onboard"
type input "enableOnboard"
type input "Enable Onboardi"
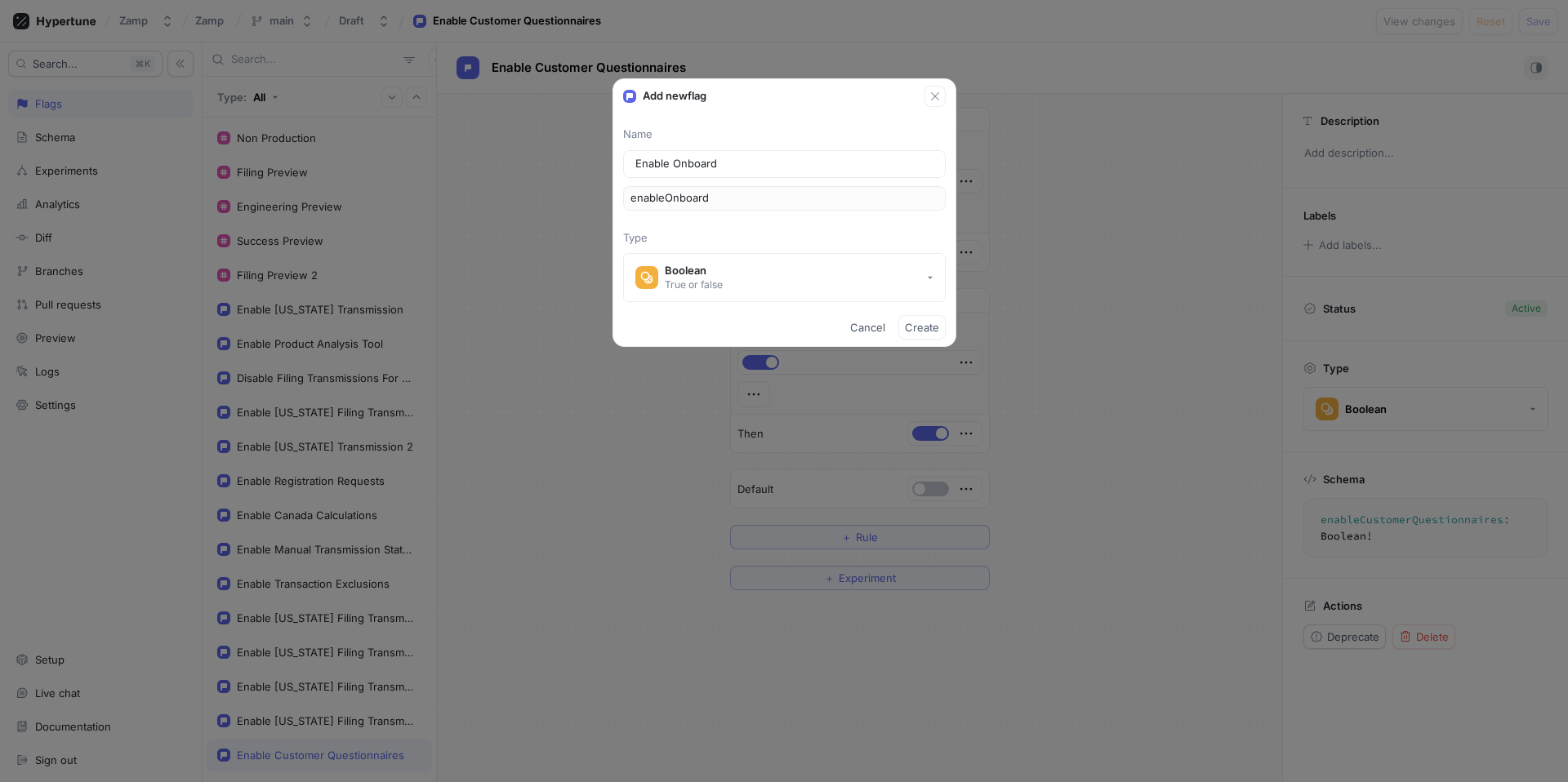
type input "enableOnboardi"
type input "Enable Onboardin"
type input "enableOnboardin"
type input "Enable Onboarding"
type input "enableOnboarding"
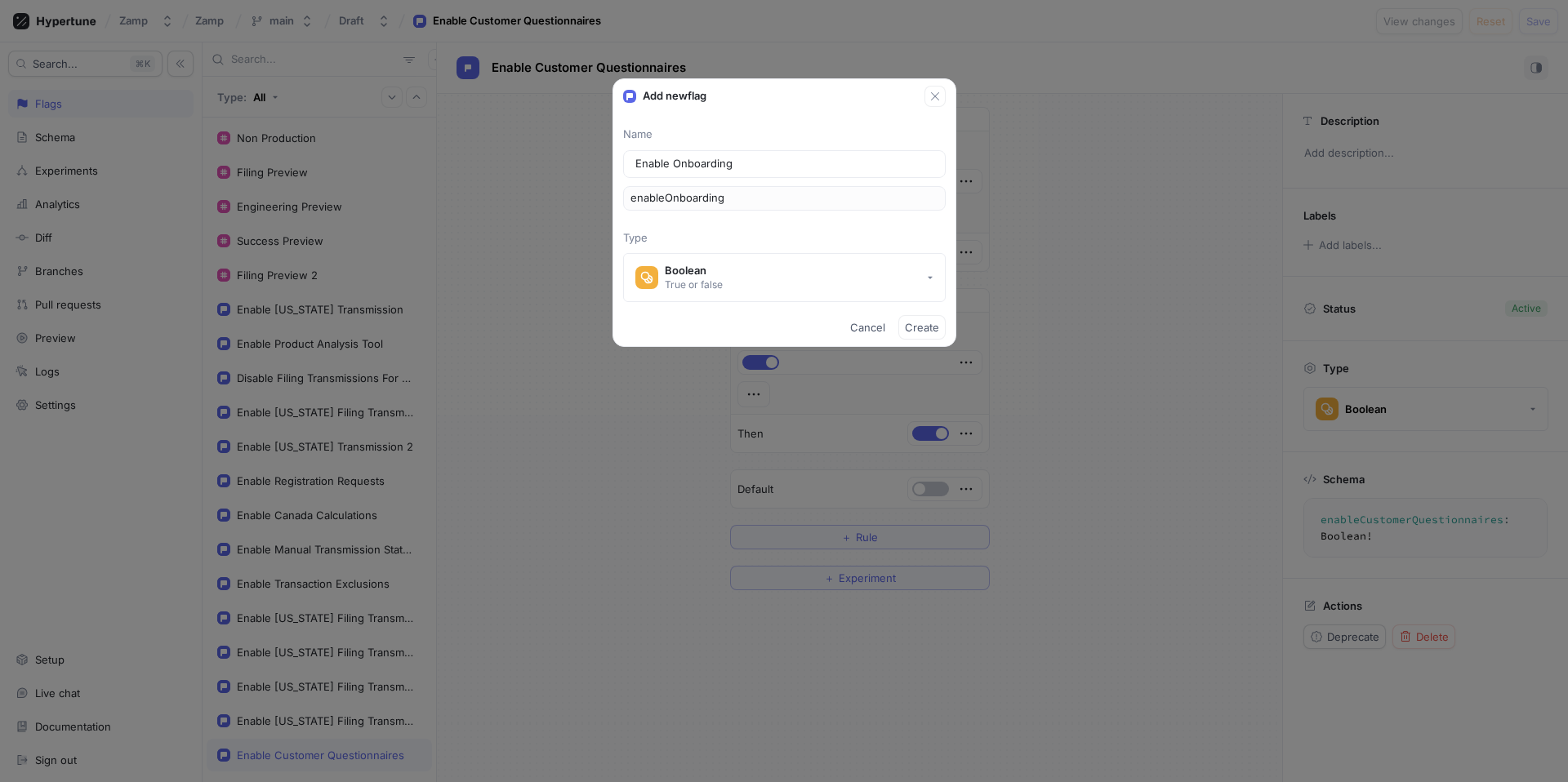
type input "Enable Onboarding P"
type input "enableOnboardingP"
type input "Enable Onboarding Pa"
type input "enableOnboardingPa"
type input "Enable Onboarding Pay"
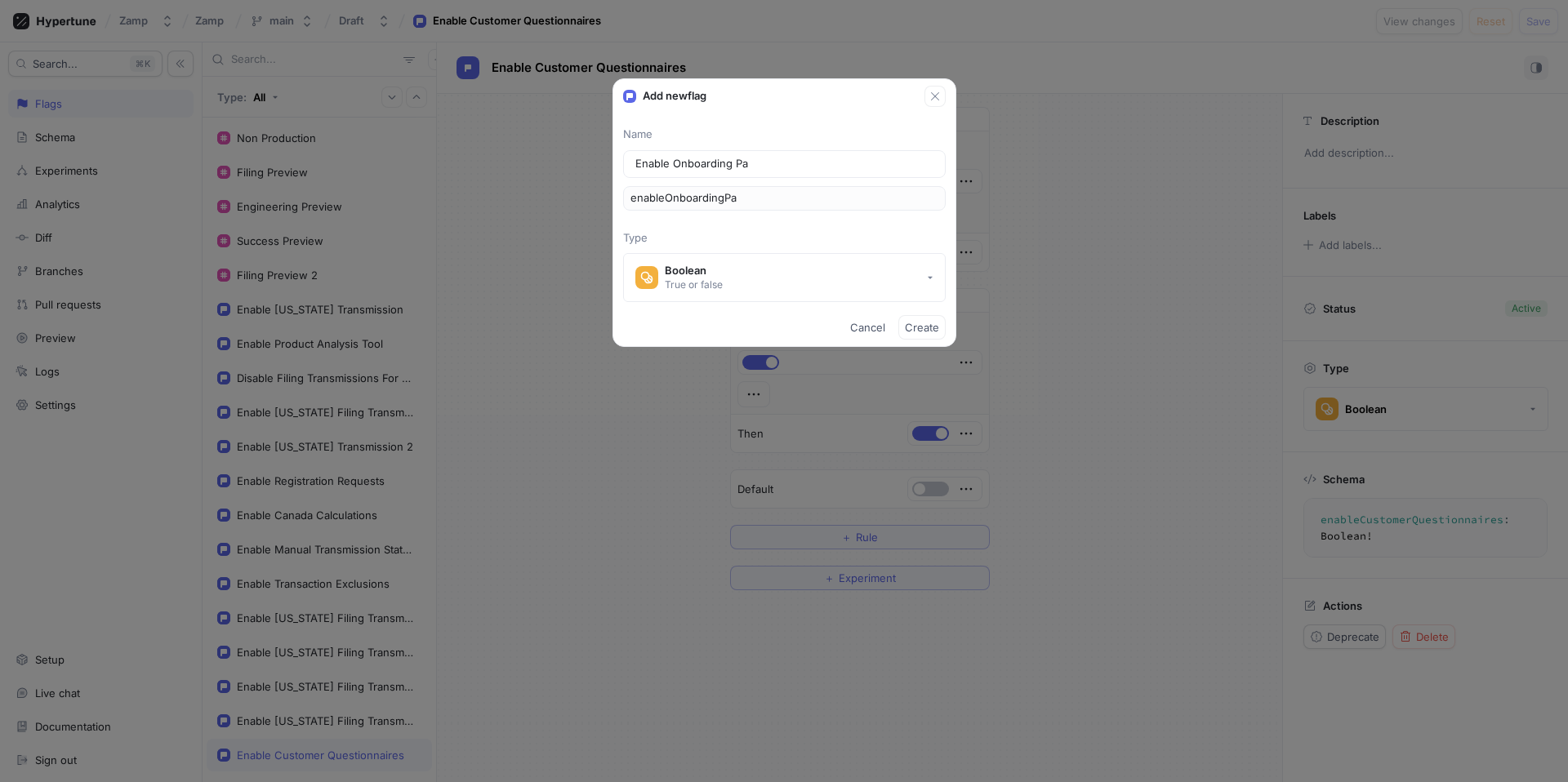
type input "enableOnboardingPay"
type input "Enable Onboarding Paym"
type input "enableOnboardingPaym"
type input "Enable Onboarding Payme"
type input "enableOnboardingPayme"
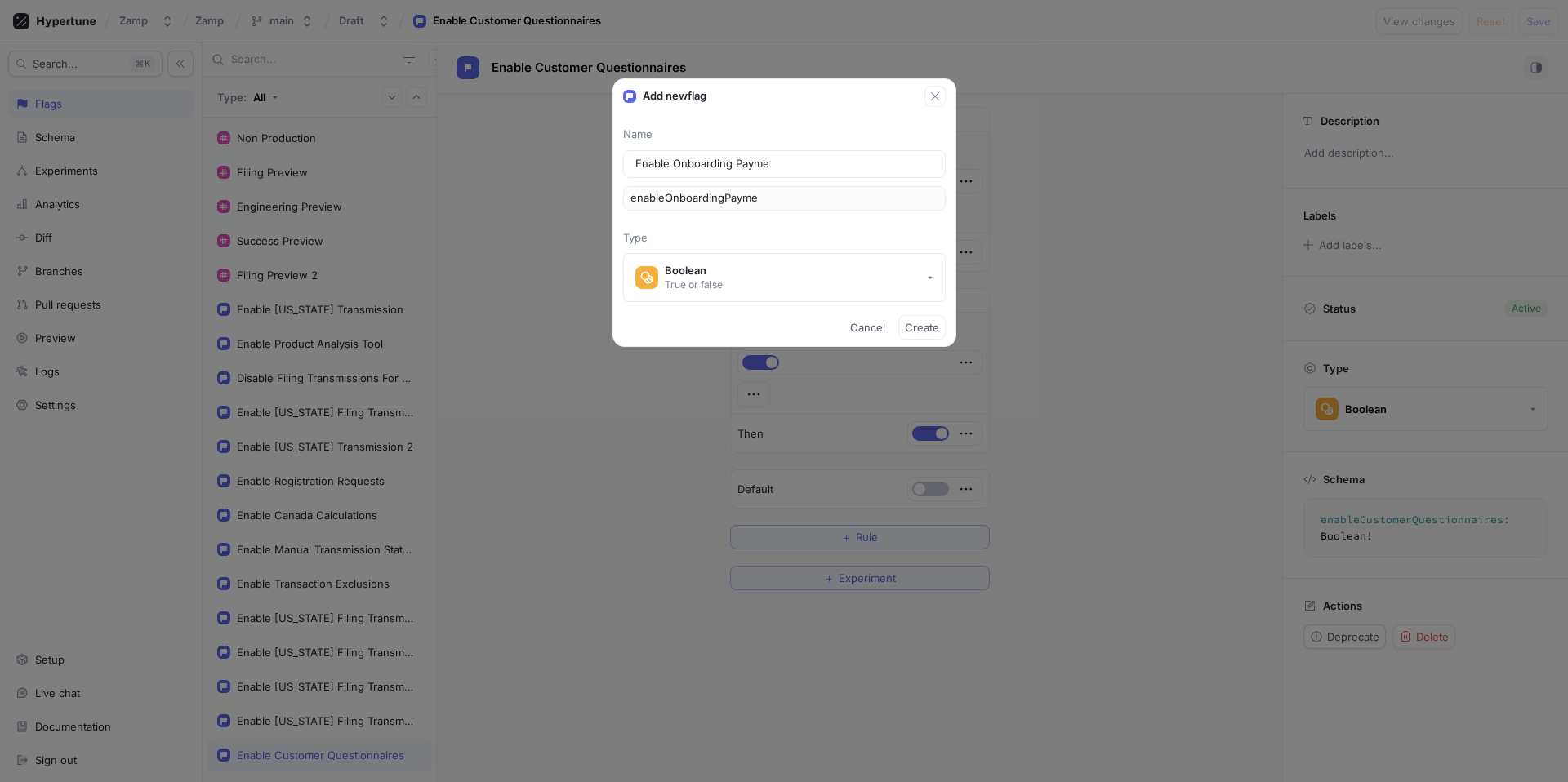
type input "Enable Onboarding Paymen"
type input "enableOnboardingPaymen"
type input "Enable Onboarding Payment"
type input "enableOnboardingPayment"
type input "Enable Onboarding Payments"
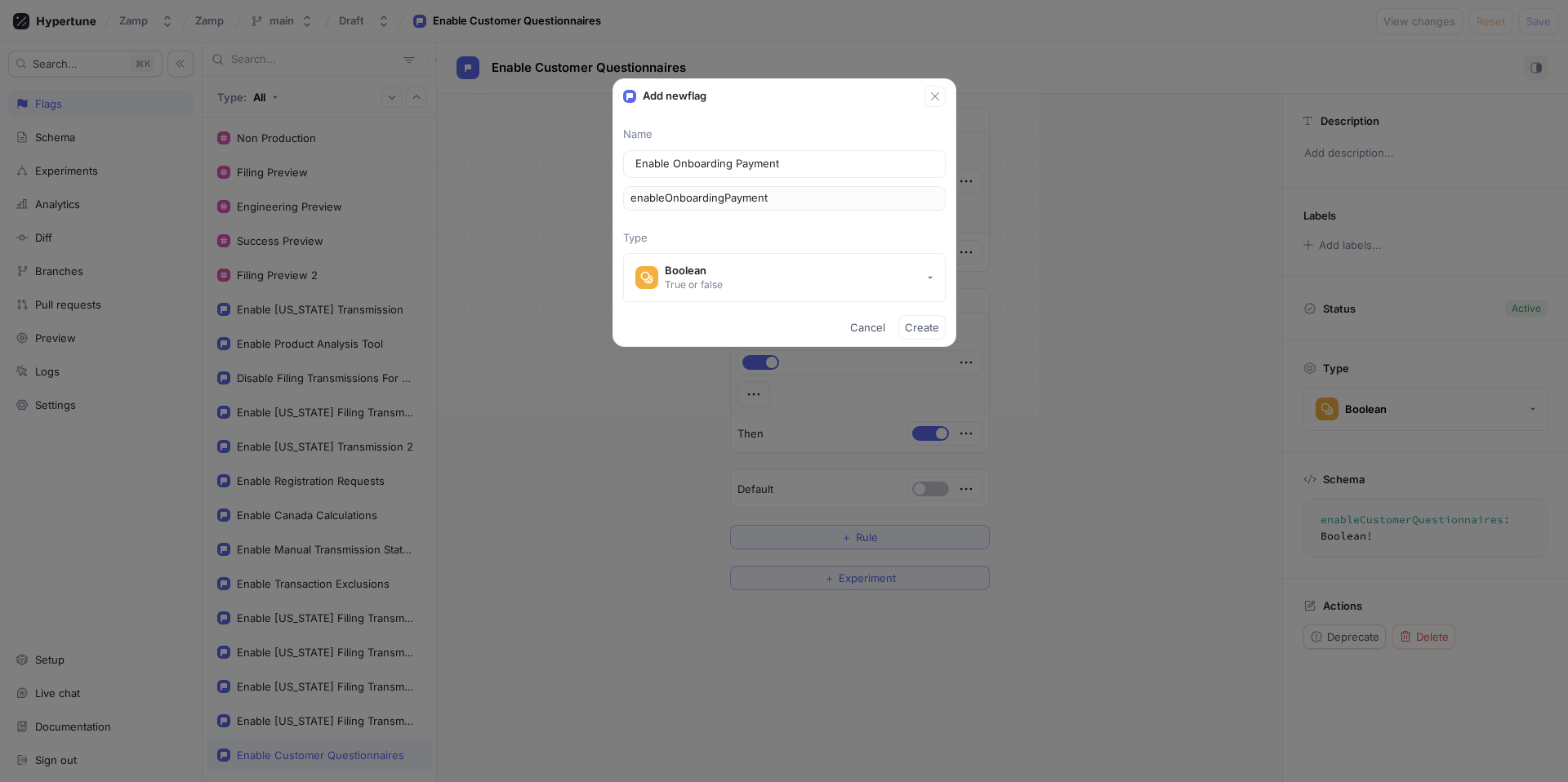
type input "enableOnboardingPayments"
type input "Enable Onboarding Payments"
click at [915, 327] on span "Create" at bounding box center [922, 328] width 34 height 10
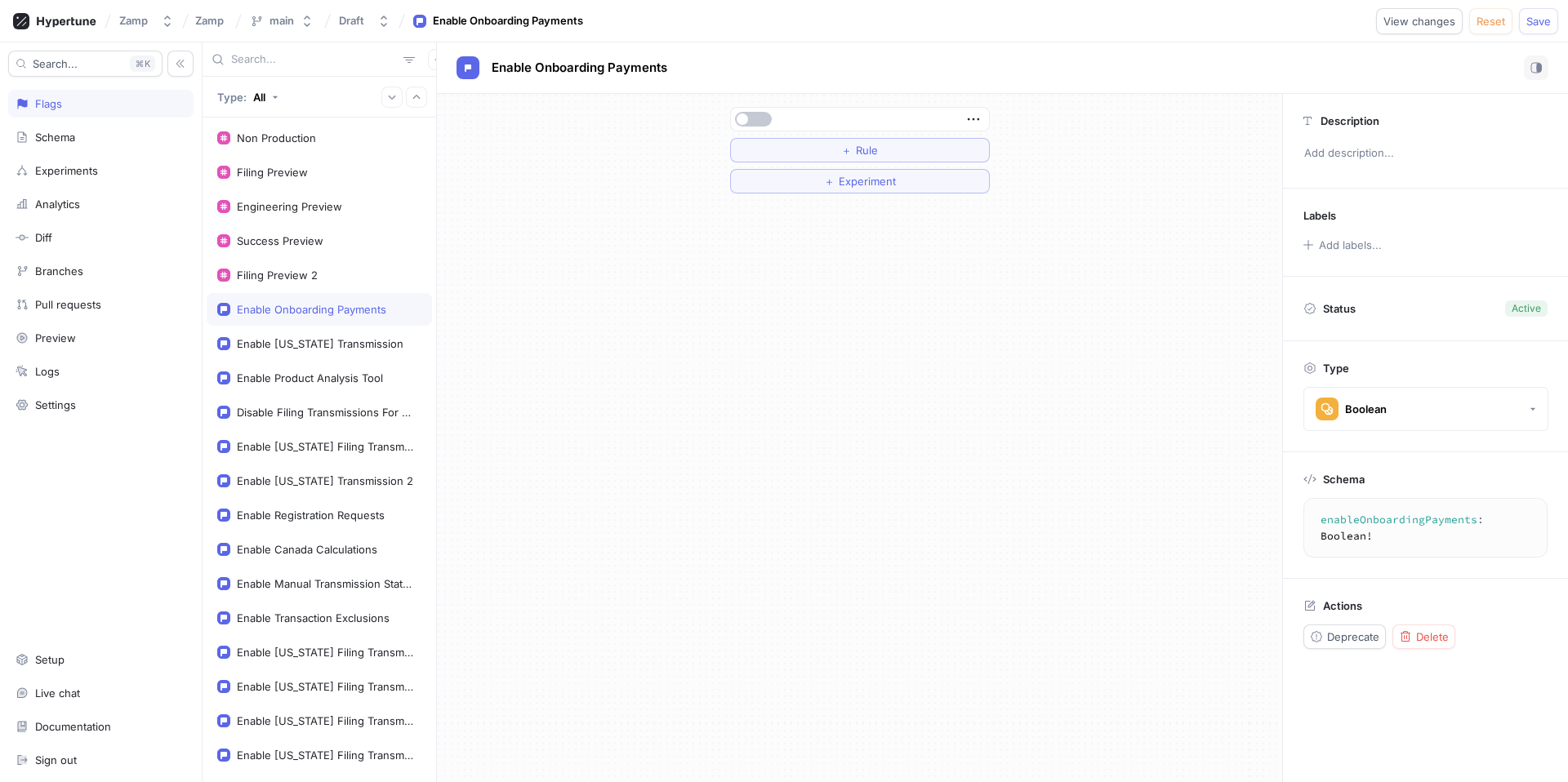
type textarea "enableOnboardingPayments: Boolean!"
click at [872, 151] on span "Rule" at bounding box center [867, 150] width 22 height 10
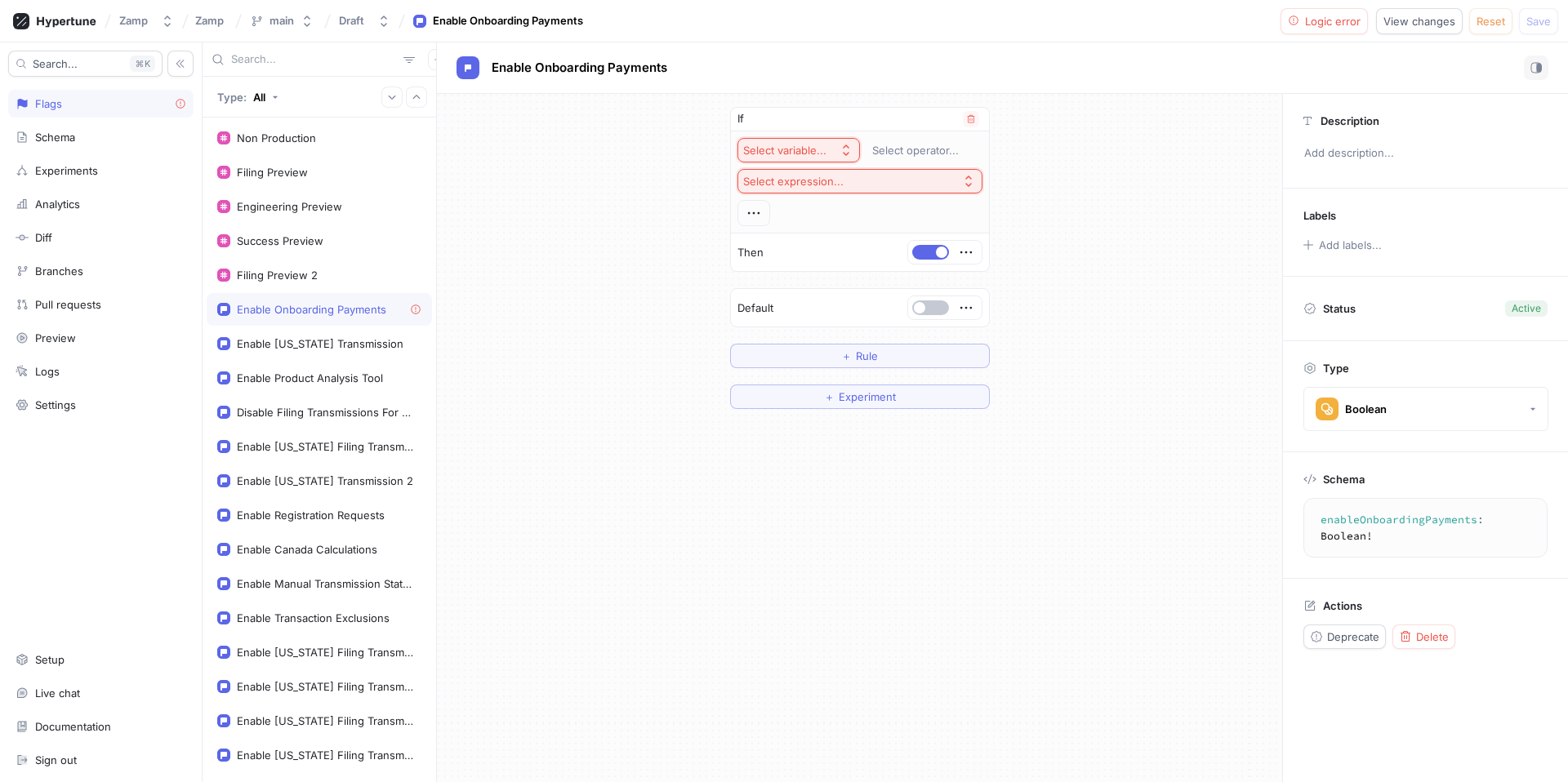
click at [782, 146] on div "Select variable..." at bounding box center [784, 150] width 83 height 14
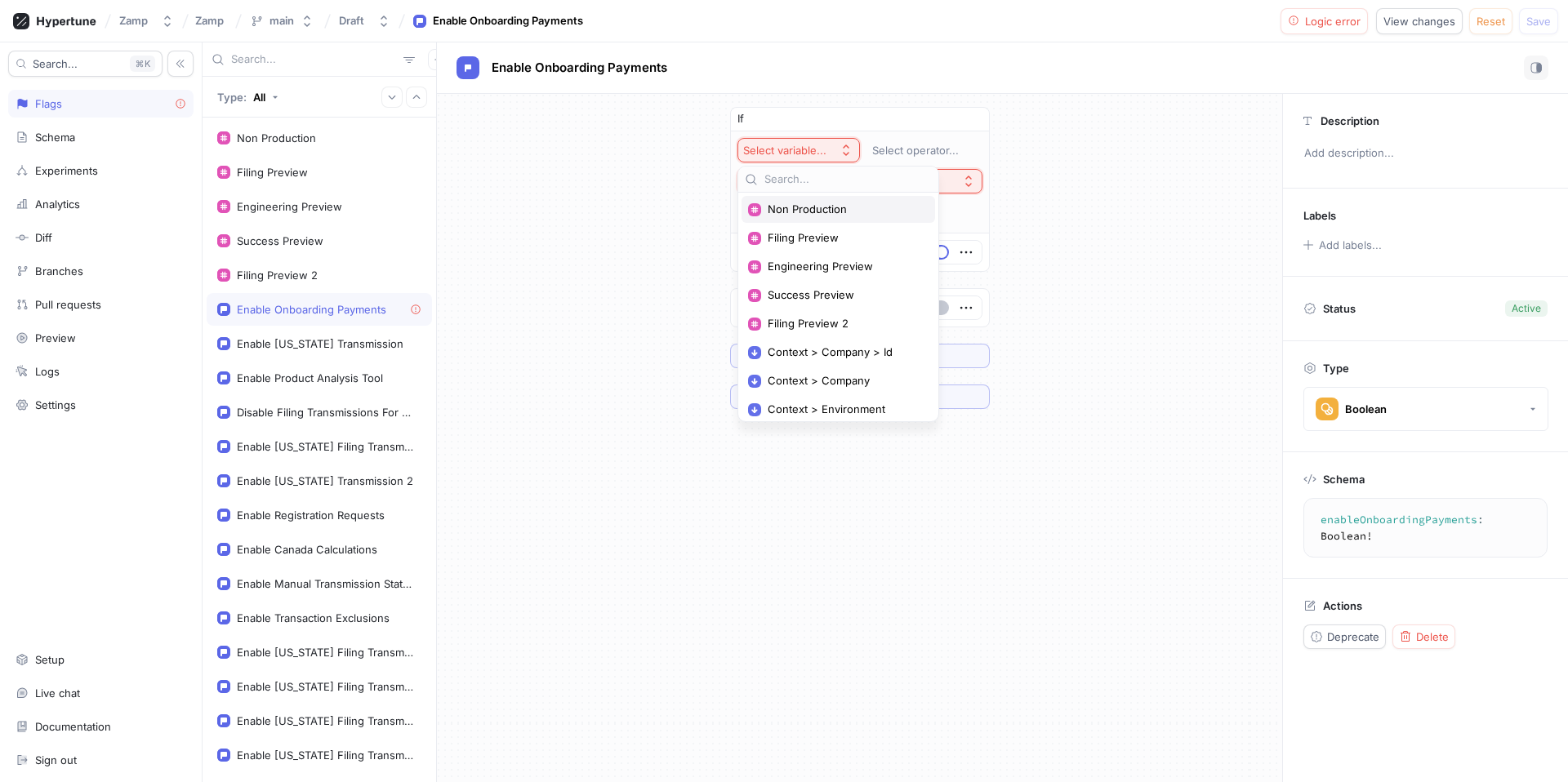
click at [822, 209] on span "Non Production" at bounding box center [844, 210] width 152 height 14
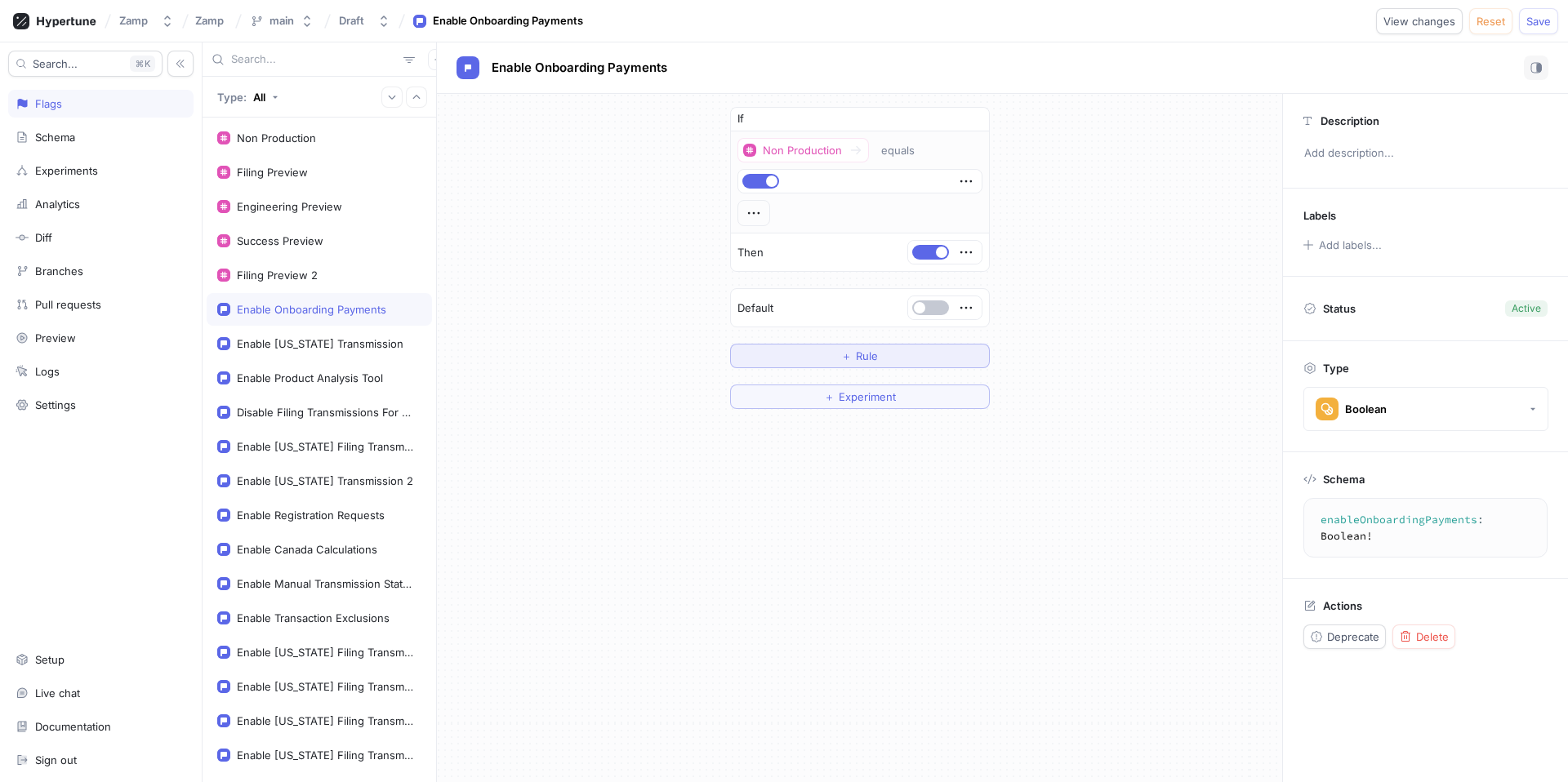
click at [910, 365] on button "＋ Rule" at bounding box center [859, 356] width 260 height 25
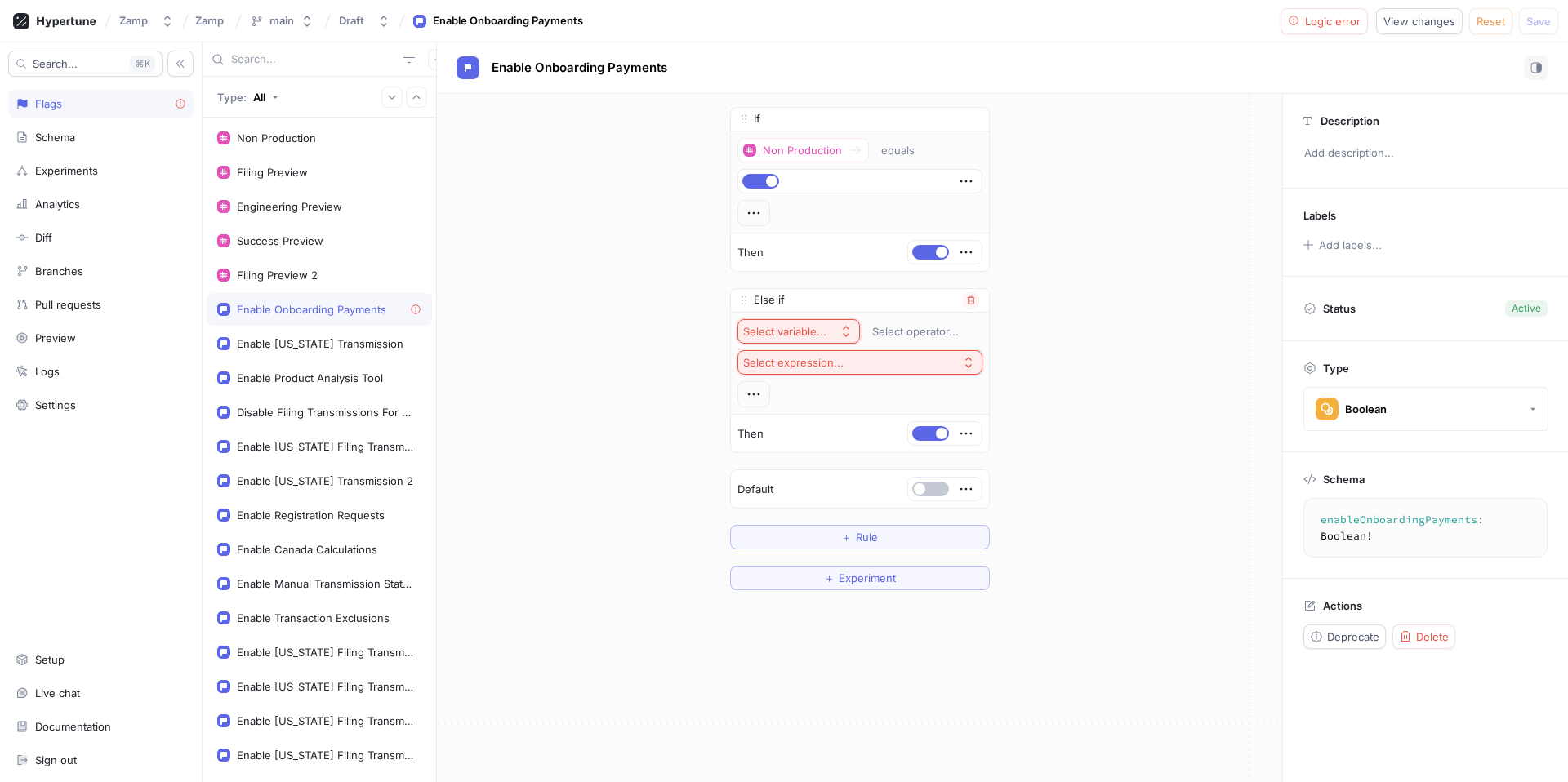
click at [799, 334] on div "Select variable..." at bounding box center [784, 331] width 83 height 14
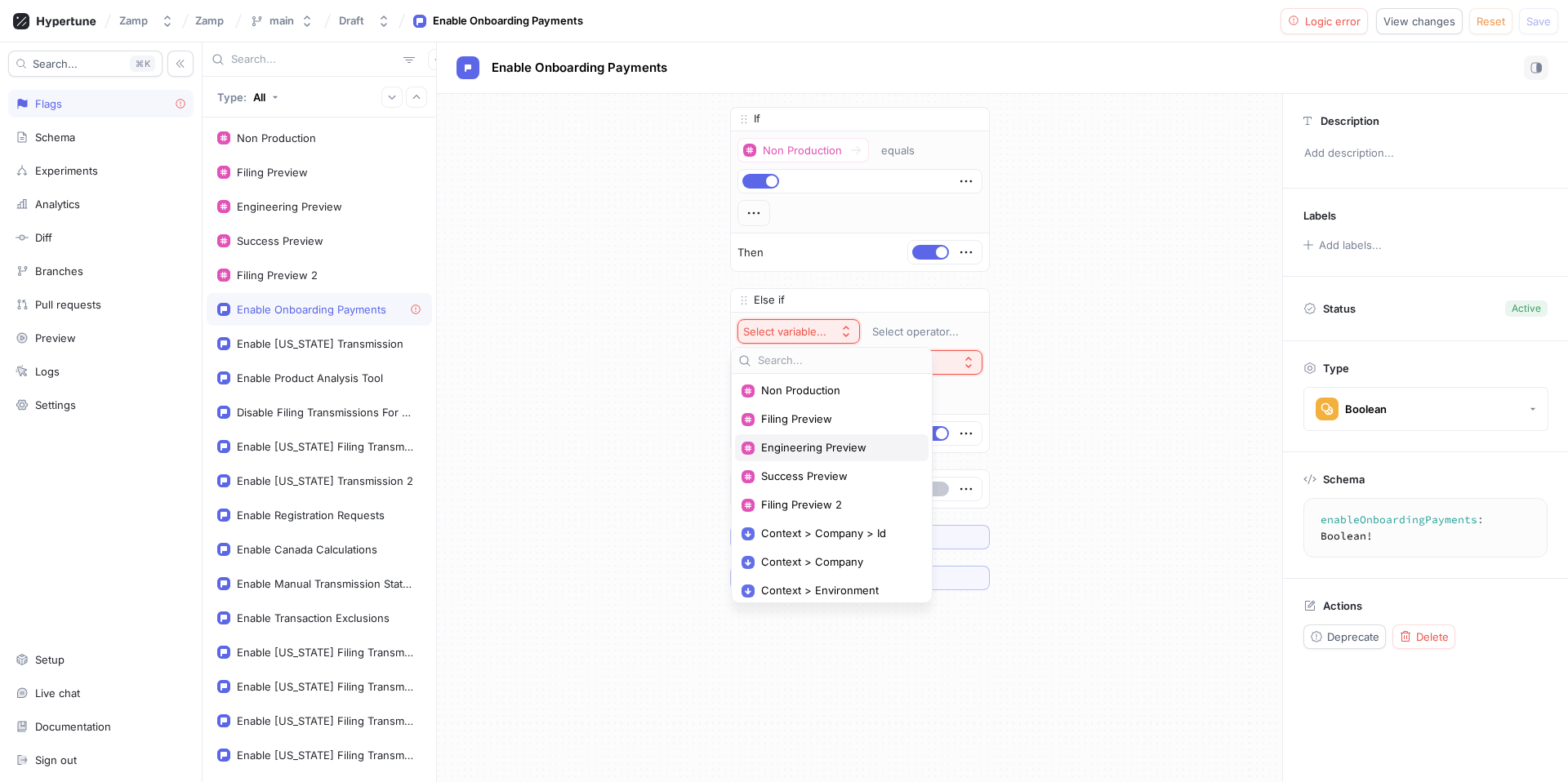
click at [840, 447] on span "Engineering Preview" at bounding box center [837, 448] width 152 height 14
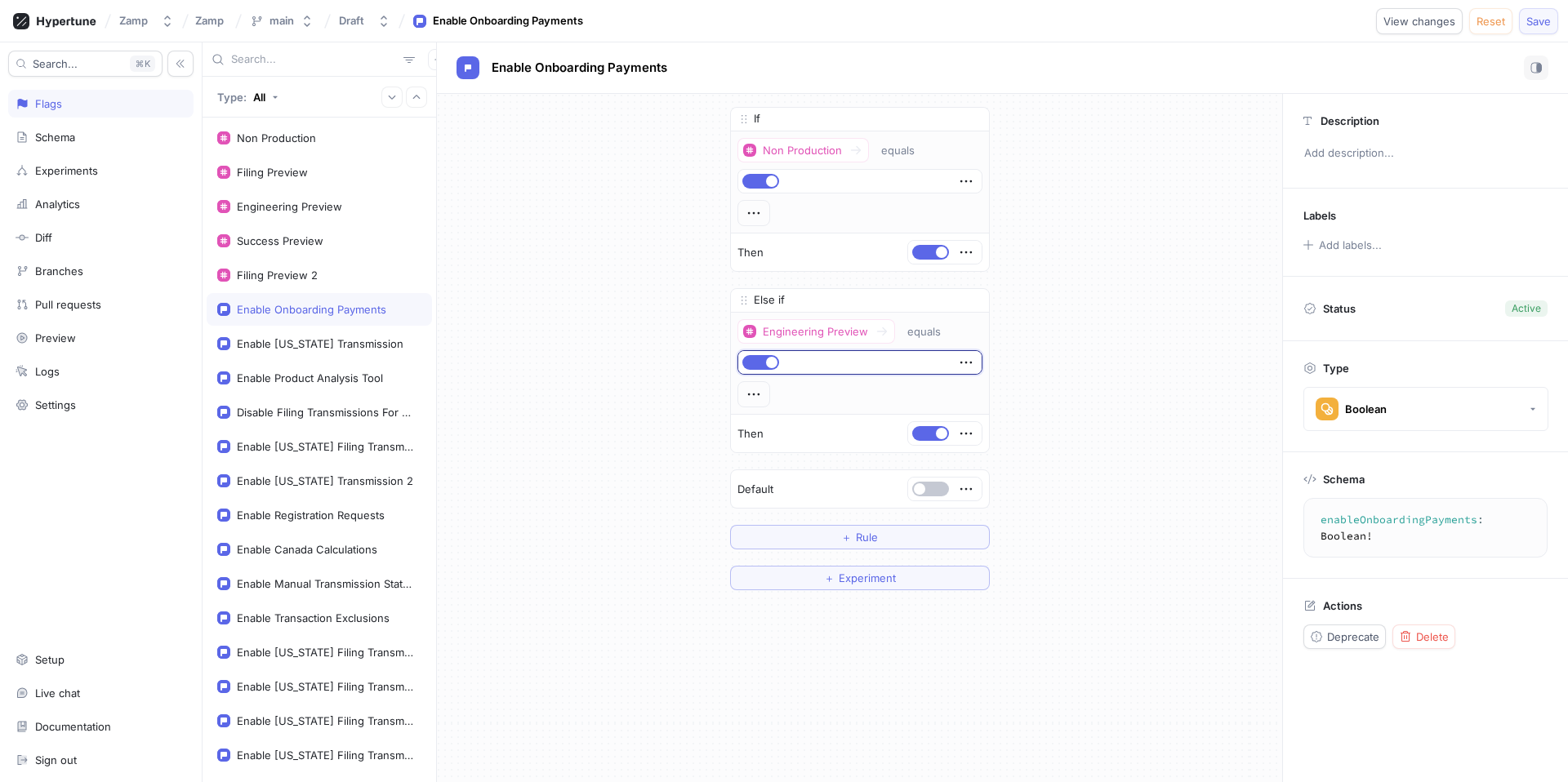
click at [1538, 30] on button "Save" at bounding box center [1538, 21] width 39 height 26
click at [1417, 523] on textarea "enableOnboardingPayments: Boolean!" at bounding box center [1429, 528] width 236 height 45
click at [305, 211] on div "Engineering Preview" at bounding box center [290, 207] width 106 height 13
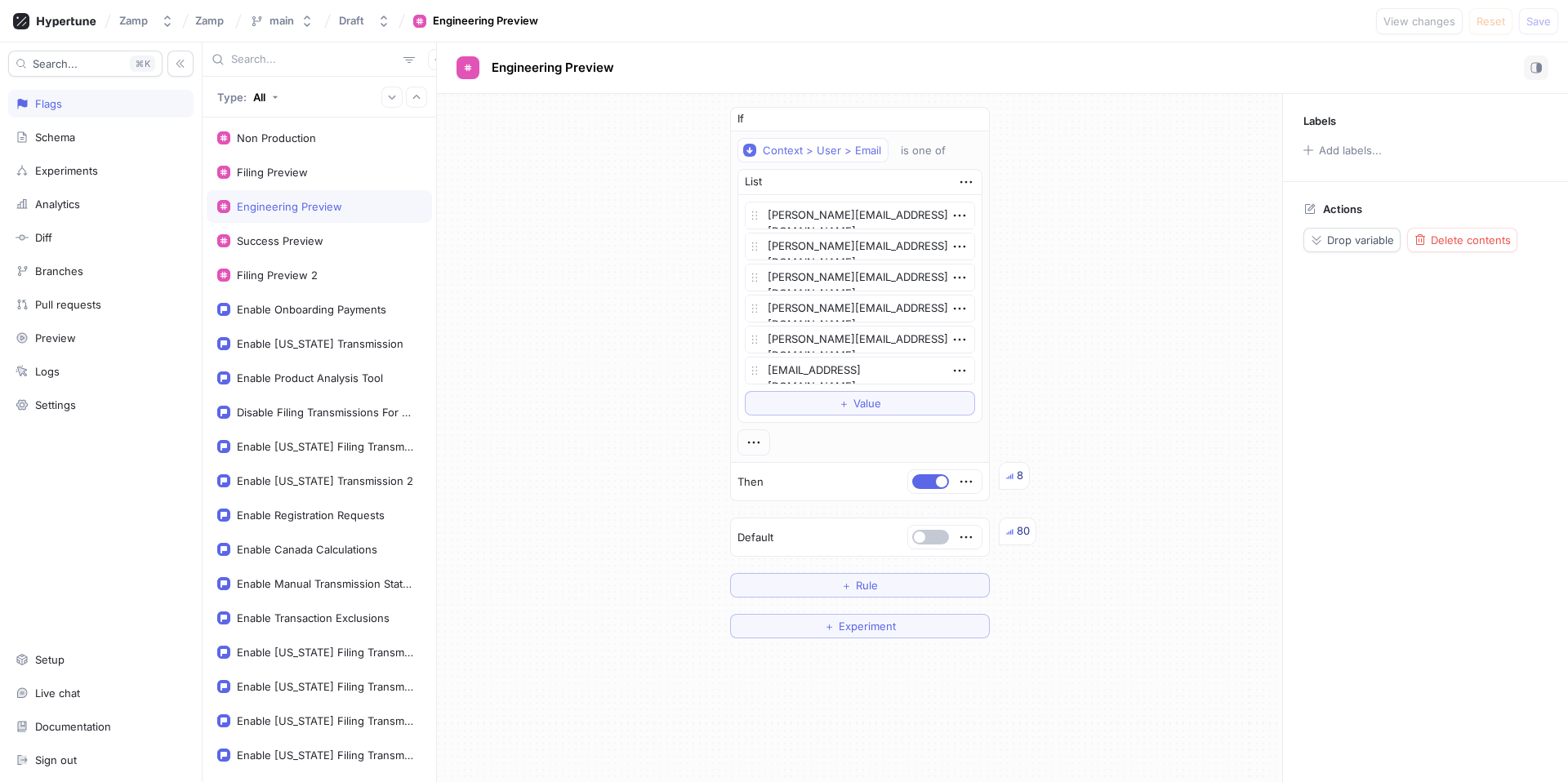
type textarea "x"
